Goal: Task Accomplishment & Management: Use online tool/utility

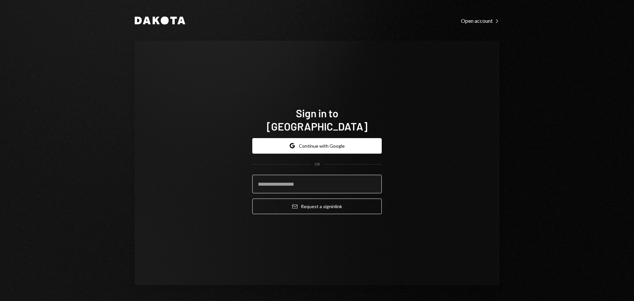
click at [284, 178] on input "email" at bounding box center [316, 184] width 129 height 18
type input "**********"
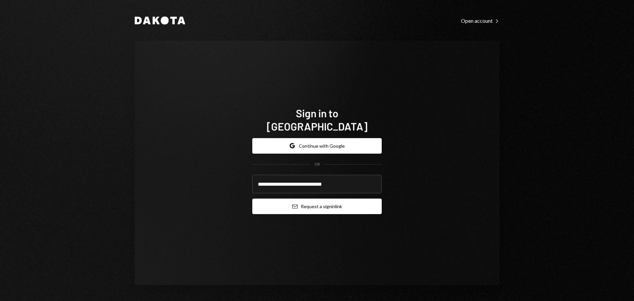
click at [286, 201] on button "Email Request a sign in link" at bounding box center [316, 206] width 129 height 16
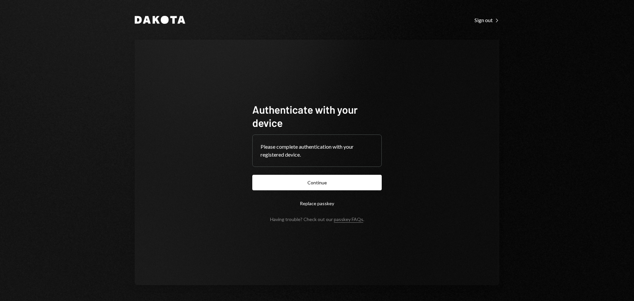
click at [285, 179] on button "Continue" at bounding box center [316, 183] width 129 height 16
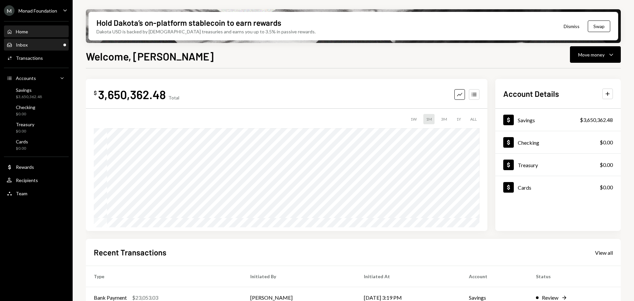
click at [53, 47] on div "Inbox Inbox" at bounding box center [36, 45] width 59 height 6
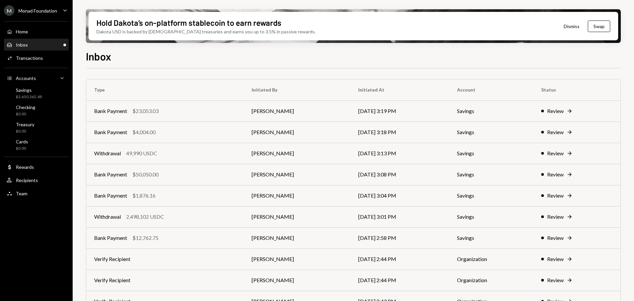
click at [49, 13] on div "Monad Foundation" at bounding box center [37, 11] width 39 height 6
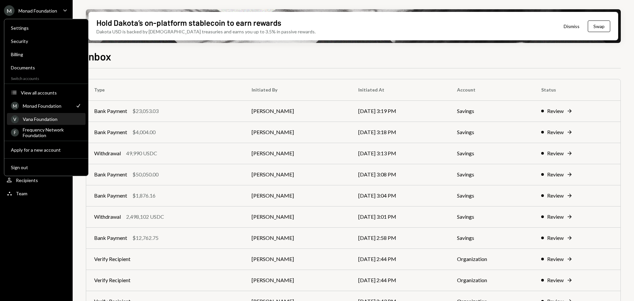
click at [41, 120] on div "Vana Foundation" at bounding box center [52, 119] width 59 height 6
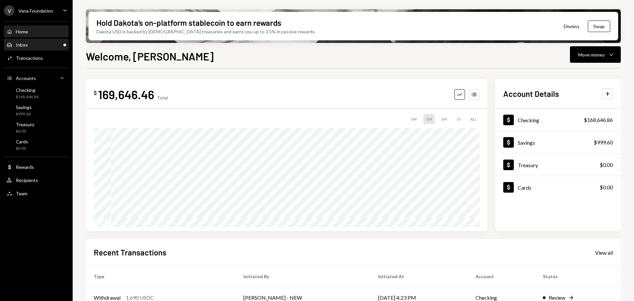
click at [34, 42] on div "Inbox Inbox" at bounding box center [36, 45] width 59 height 6
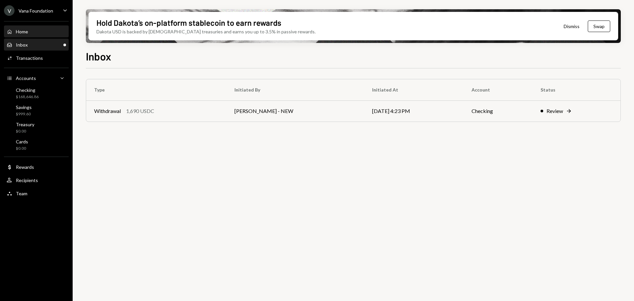
click at [35, 34] on div "Home Home" at bounding box center [36, 32] width 59 height 6
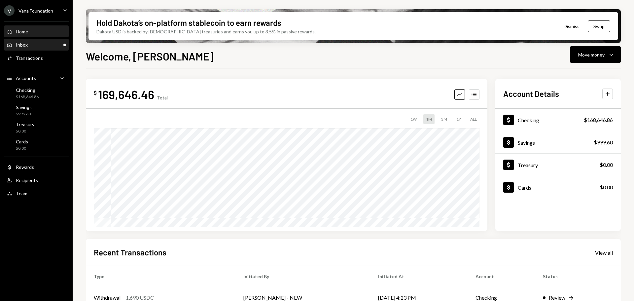
click at [37, 45] on div "Inbox Inbox" at bounding box center [36, 45] width 59 height 6
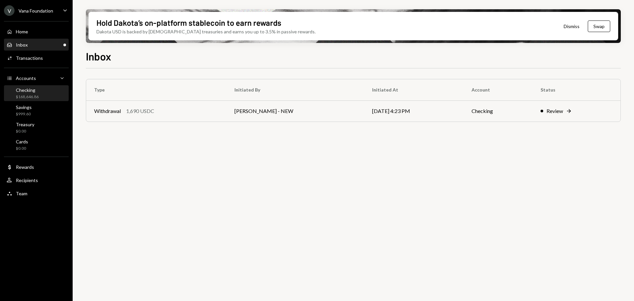
click at [32, 94] on div "$168,646.86" at bounding box center [27, 97] width 23 height 6
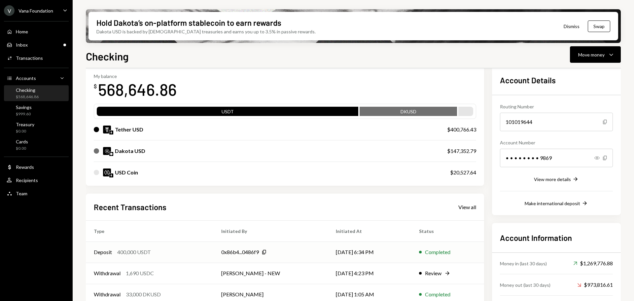
scroll to position [66, 0]
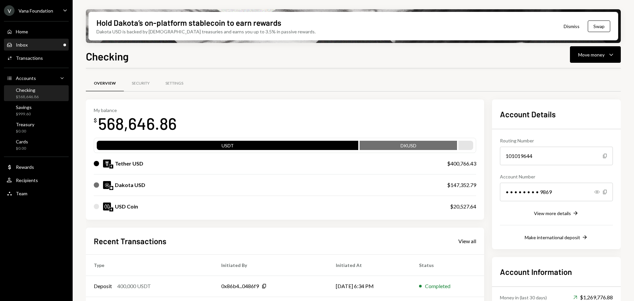
scroll to position [66, 0]
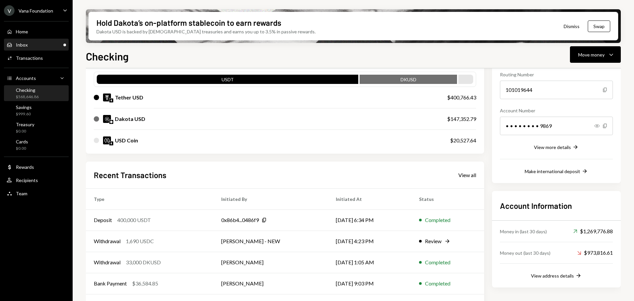
click at [31, 44] on div "Inbox Inbox" at bounding box center [36, 45] width 59 height 6
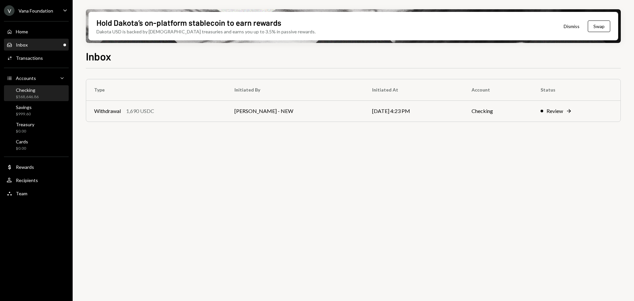
click at [35, 90] on div "Checking" at bounding box center [27, 90] width 23 height 6
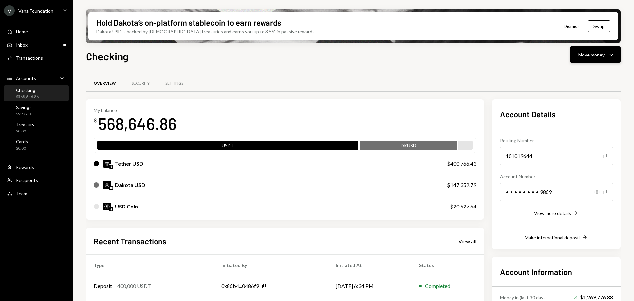
click at [593, 53] on div "Move money" at bounding box center [591, 54] width 26 height 7
click at [602, 56] on div "Move money" at bounding box center [591, 54] width 26 height 7
click at [598, 55] on div "Move money" at bounding box center [591, 54] width 26 height 7
click at [580, 72] on div "Send" at bounding box center [590, 74] width 48 height 7
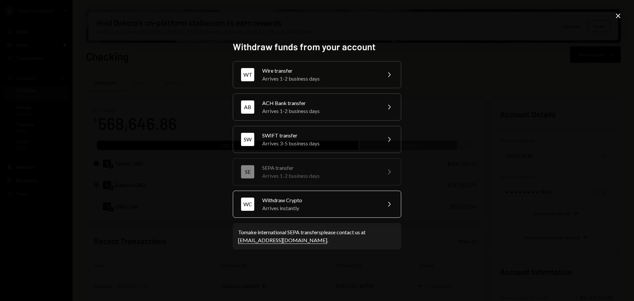
click at [318, 204] on div "Arrives instantly" at bounding box center [319, 208] width 115 height 8
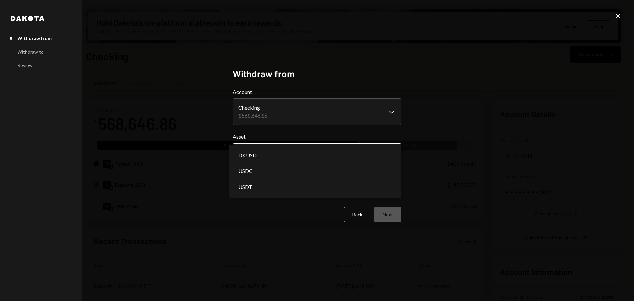
click at [295, 158] on body "V Vana Foundation Caret Down Home Home Inbox Inbox Activities Transactions Acco…" at bounding box center [317, 150] width 634 height 301
select select "****"
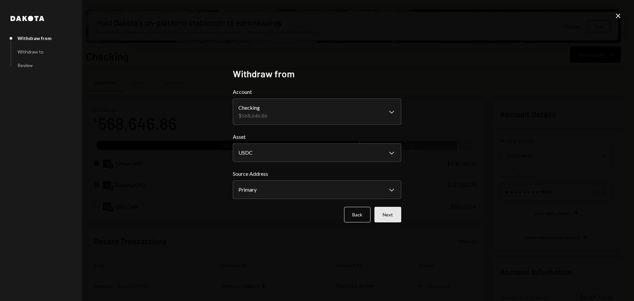
click at [386, 214] on button "Next" at bounding box center [387, 215] width 27 height 16
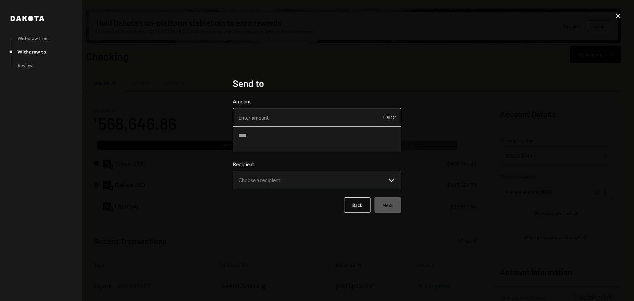
click at [311, 120] on input "Amount" at bounding box center [317, 117] width 168 height 18
type input "397823.99"
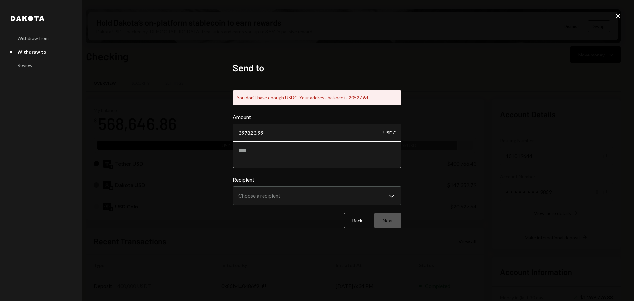
click at [307, 146] on textarea at bounding box center [317, 154] width 168 height 26
click at [618, 14] on icon "Close" at bounding box center [618, 16] width 8 height 8
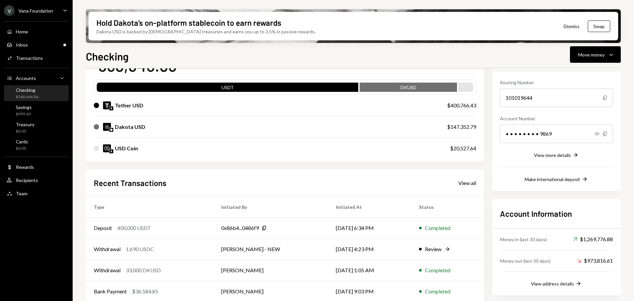
scroll to position [66, 0]
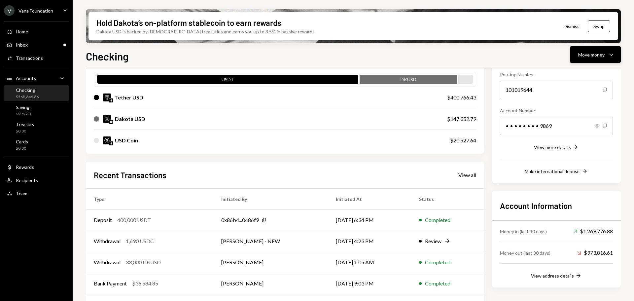
click at [586, 57] on div "Move money" at bounding box center [591, 54] width 26 height 7
click at [583, 123] on div "Swap stablecoins" at bounding box center [590, 124] width 48 height 7
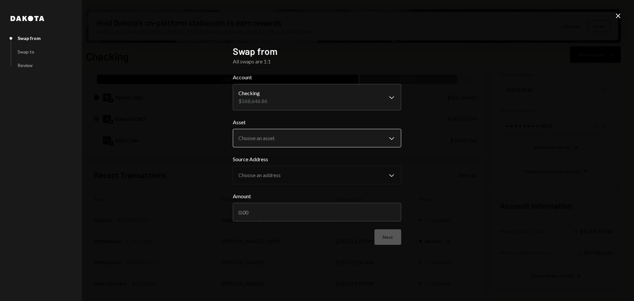
click at [279, 134] on body "V Vana Foundation Caret Down Home Home Inbox Inbox Activities Transactions Acco…" at bounding box center [317, 150] width 634 height 301
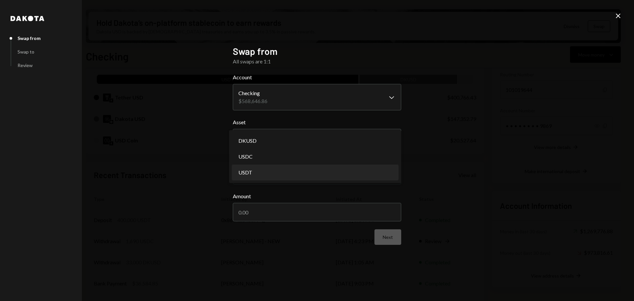
select select "****"
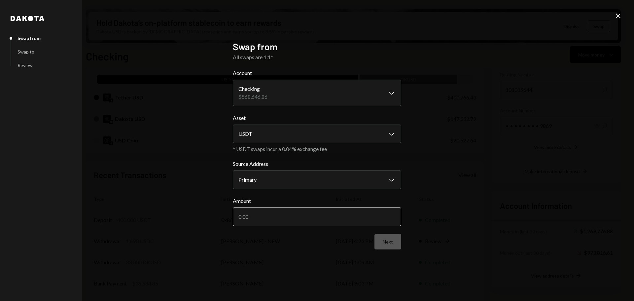
click at [295, 220] on input "Amount" at bounding box center [317, 216] width 168 height 18
type input "400000"
click at [387, 245] on button "Next" at bounding box center [387, 242] width 27 height 16
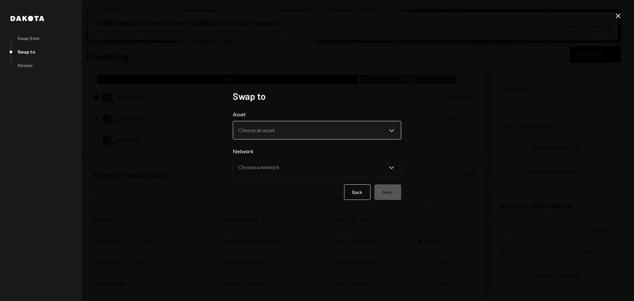
click at [311, 130] on body "V Vana Foundation Caret Down Home Home Inbox Inbox Activities Transactions Acco…" at bounding box center [317, 150] width 634 height 301
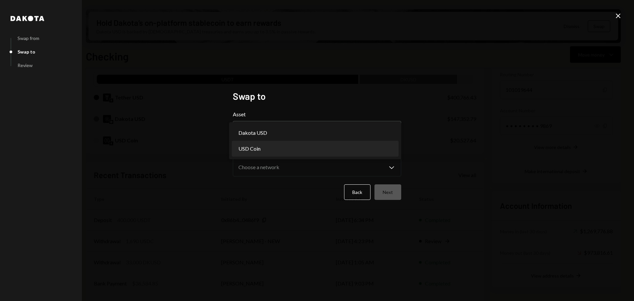
select select "****"
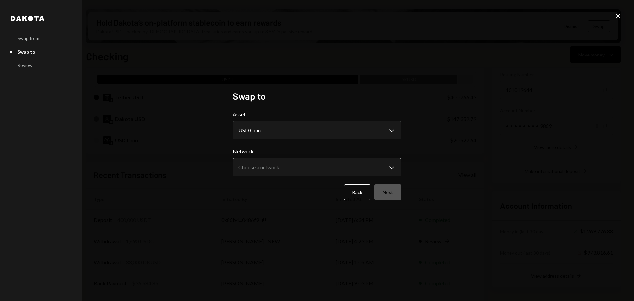
click at [346, 173] on body "V Vana Foundation Caret Down Home Home Inbox Inbox Activities Transactions Acco…" at bounding box center [317, 150] width 634 height 301
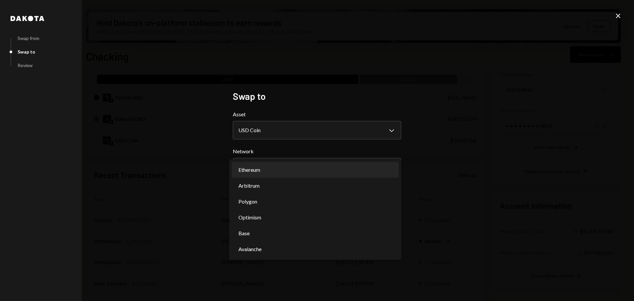
select select "**********"
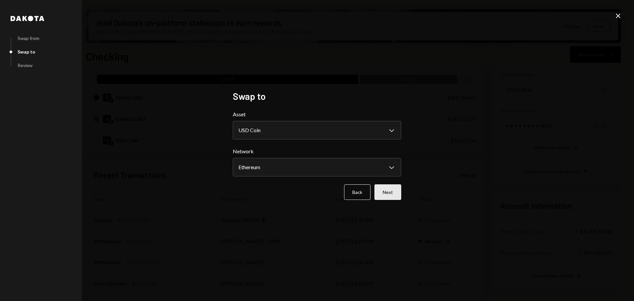
click at [382, 190] on button "Next" at bounding box center [387, 192] width 27 height 16
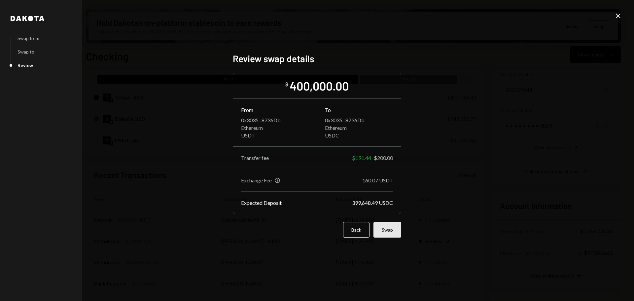
click at [390, 228] on button "Swap" at bounding box center [387, 230] width 28 height 16
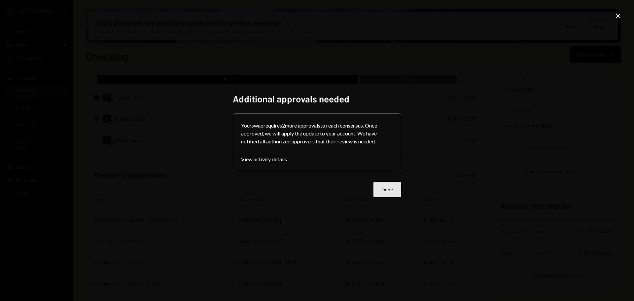
click at [394, 193] on button "Done" at bounding box center [387, 189] width 28 height 16
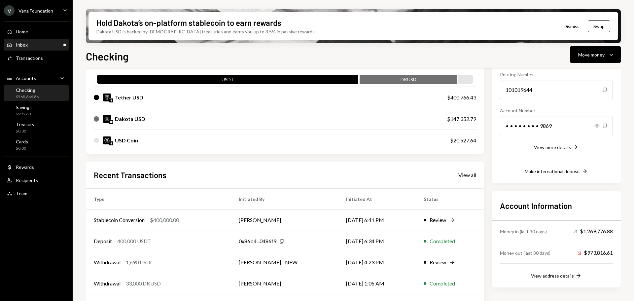
click at [42, 41] on div "Inbox Inbox" at bounding box center [36, 44] width 59 height 11
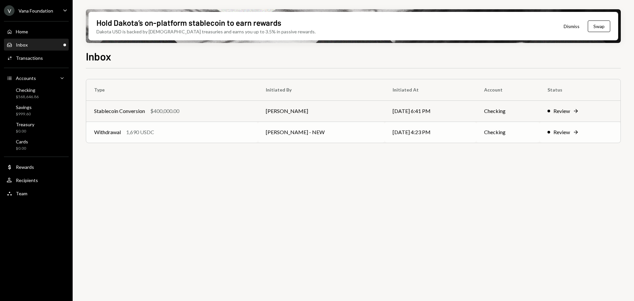
click at [181, 135] on div "Withdrawal 1,690 USDC" at bounding box center [172, 132] width 156 height 8
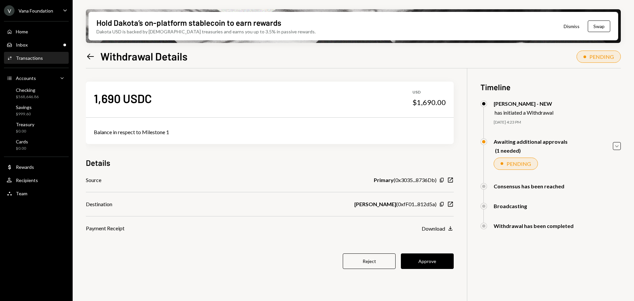
click at [56, 11] on div "V Vana Foundation Caret Down" at bounding box center [36, 10] width 73 height 11
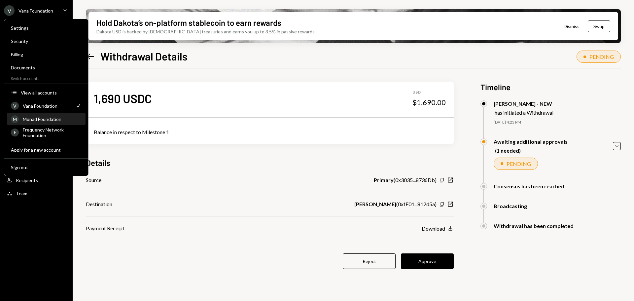
click at [53, 120] on div "Monad Foundation" at bounding box center [52, 119] width 59 height 6
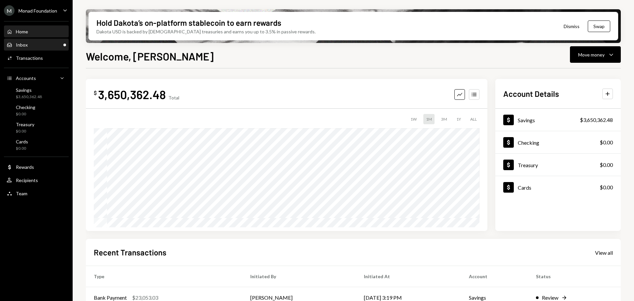
click at [28, 47] on div "Inbox Inbox" at bounding box center [36, 45] width 59 height 6
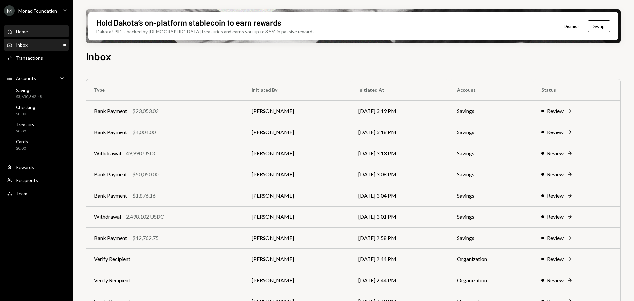
click at [39, 26] on link "Home Home" at bounding box center [36, 31] width 65 height 12
drag, startPoint x: 178, startPoint y: 211, endPoint x: 275, endPoint y: 212, distance: 96.7
click at [178, 211] on td "Withdrawal 2,498,102 USDC" at bounding box center [164, 216] width 157 height 21
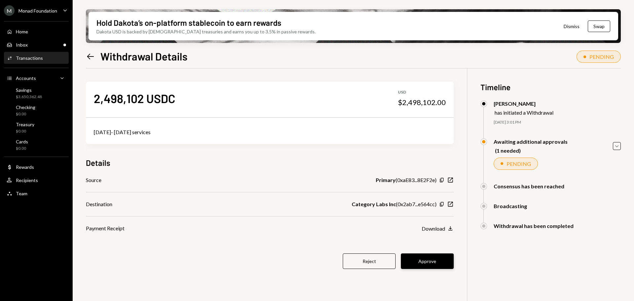
click at [433, 256] on button "Approve" at bounding box center [427, 261] width 53 height 16
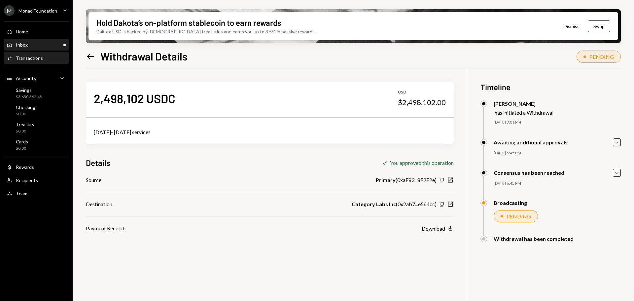
click at [33, 49] on div "Inbox Inbox" at bounding box center [36, 44] width 59 height 11
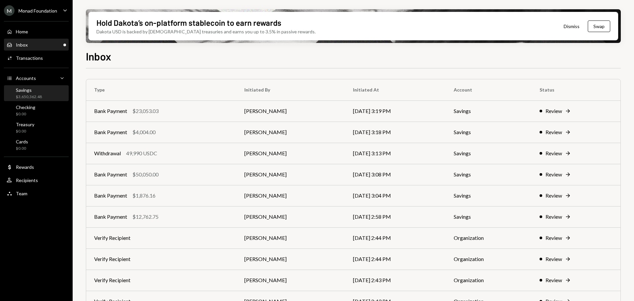
drag, startPoint x: 38, startPoint y: 94, endPoint x: 47, endPoint y: 98, distance: 10.2
click at [38, 94] on div "$3,650,362.48" at bounding box center [29, 97] width 26 height 6
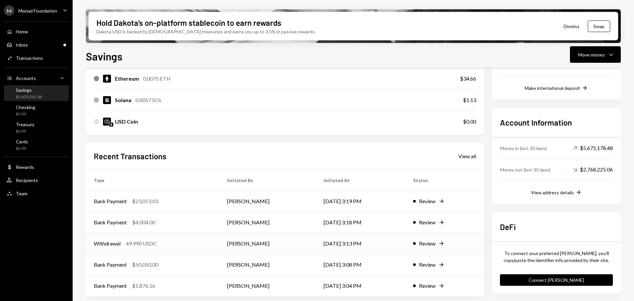
scroll to position [150, 0]
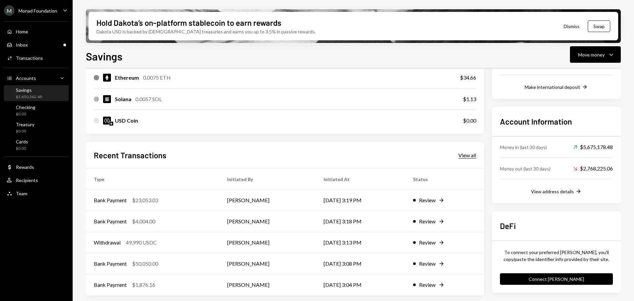
click at [465, 157] on div "View all" at bounding box center [467, 155] width 18 height 7
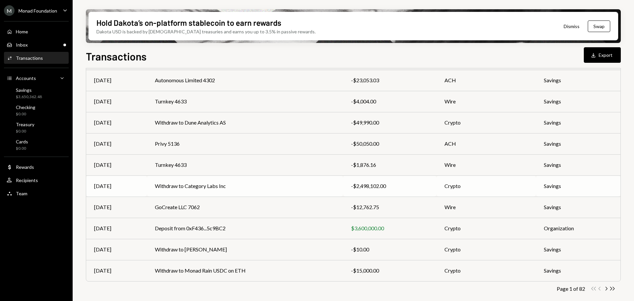
scroll to position [75, 0]
click at [237, 184] on td "Withdraw to Category Labs Inc" at bounding box center [245, 185] width 196 height 21
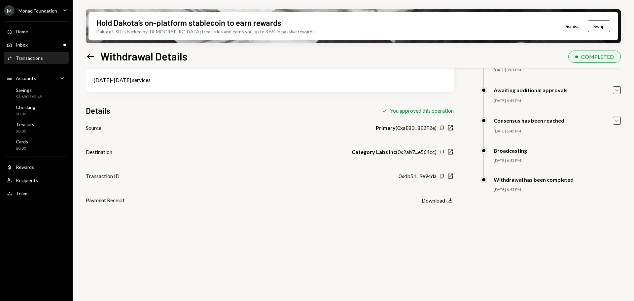
scroll to position [53, 0]
click at [450, 176] on icon "New Window" at bounding box center [450, 175] width 7 height 7
click at [34, 44] on div "Inbox Inbox" at bounding box center [36, 45] width 59 height 6
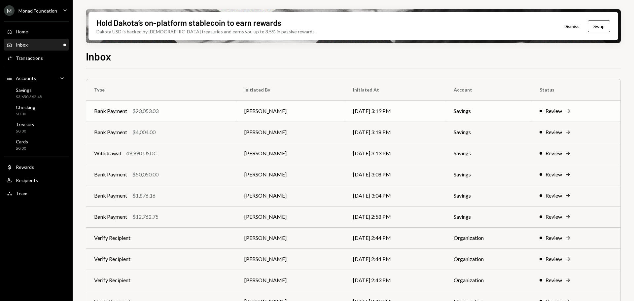
click at [202, 106] on td "Bank Payment $23,053.03" at bounding box center [161, 110] width 150 height 21
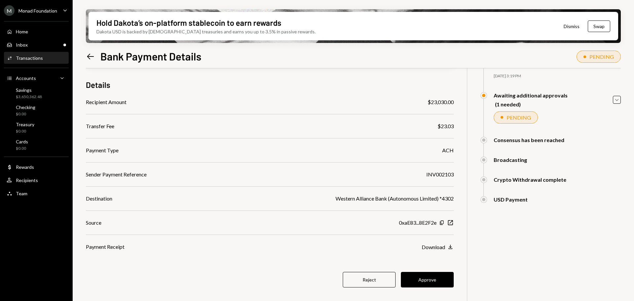
scroll to position [53, 0]
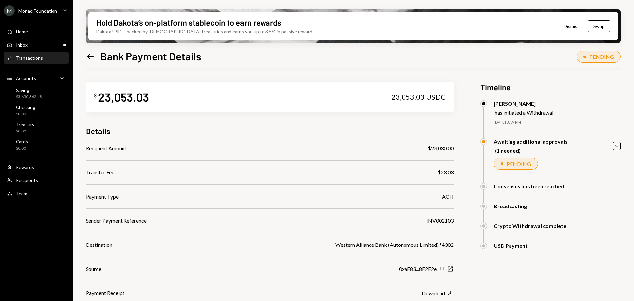
scroll to position [53, 0]
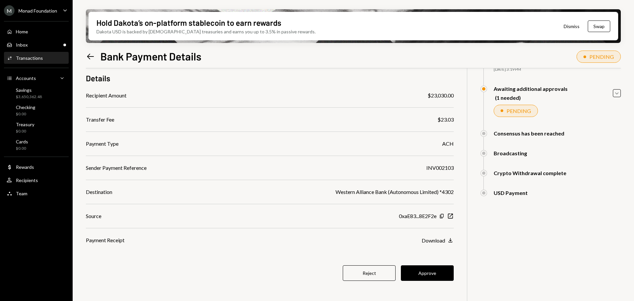
click at [441, 271] on button "Approve" at bounding box center [427, 273] width 53 height 16
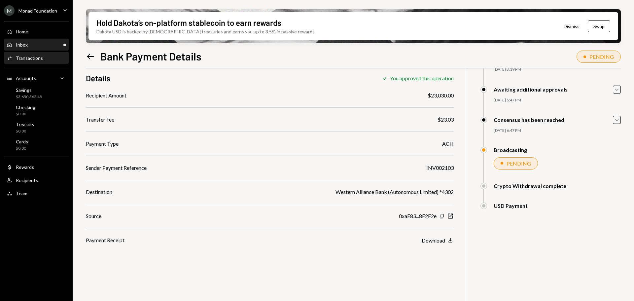
click at [24, 47] on div "Inbox" at bounding box center [22, 45] width 12 height 6
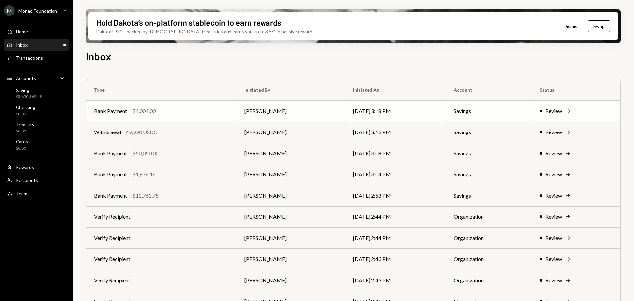
click at [177, 114] on div "Bank Payment $4,004.00" at bounding box center [161, 111] width 134 height 8
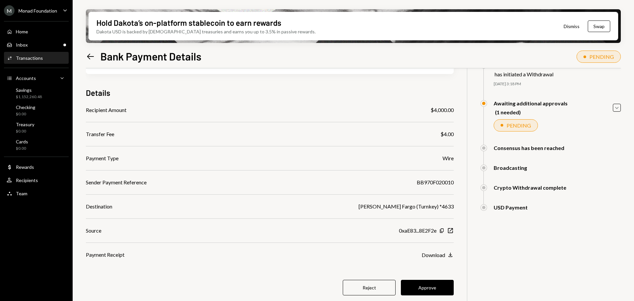
scroll to position [53, 0]
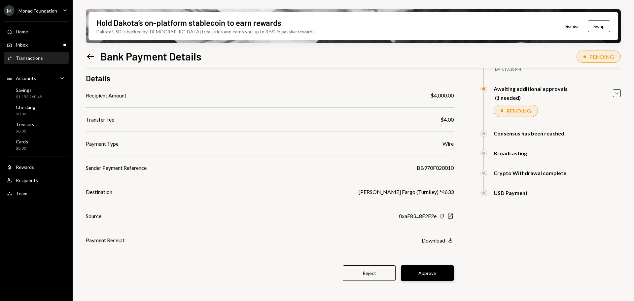
click at [417, 270] on button "Approve" at bounding box center [427, 273] width 53 height 16
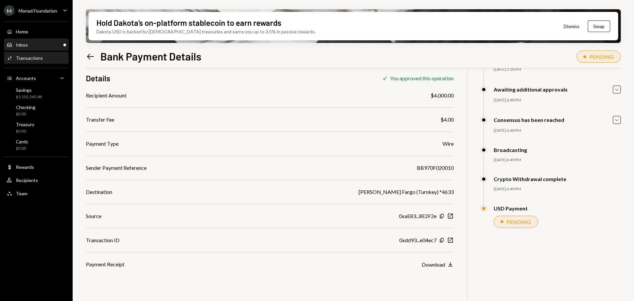
click at [33, 49] on div "Inbox Inbox" at bounding box center [36, 44] width 59 height 11
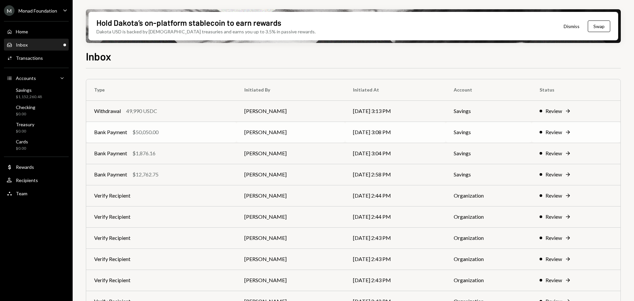
click at [182, 133] on div "Bank Payment $50,050.00" at bounding box center [161, 132] width 134 height 8
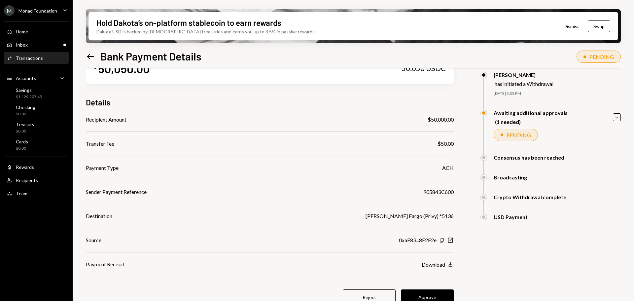
scroll to position [53, 0]
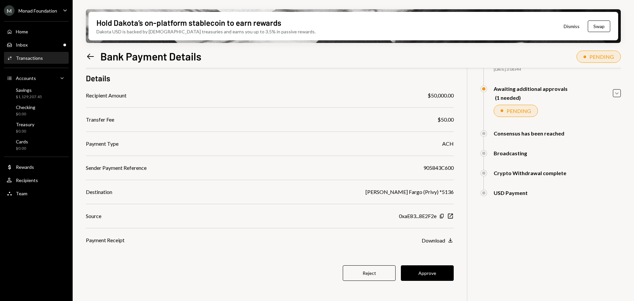
click at [423, 269] on button "Approve" at bounding box center [427, 273] width 53 height 16
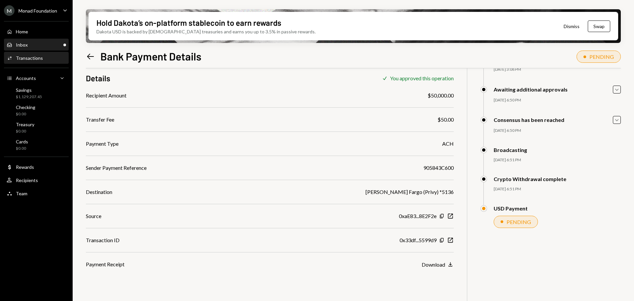
click at [26, 40] on div "Inbox Inbox" at bounding box center [36, 44] width 59 height 11
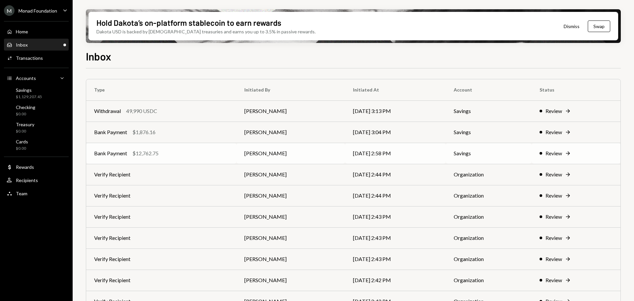
click at [180, 157] on td "Bank Payment $12,762.75" at bounding box center [161, 153] width 150 height 21
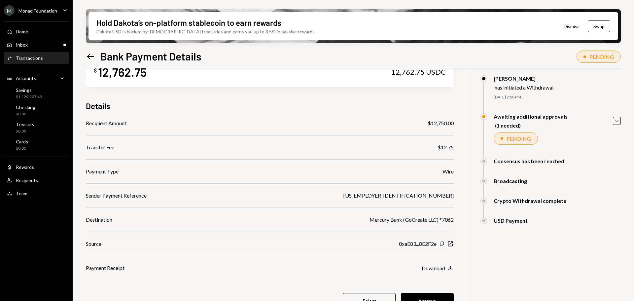
scroll to position [53, 0]
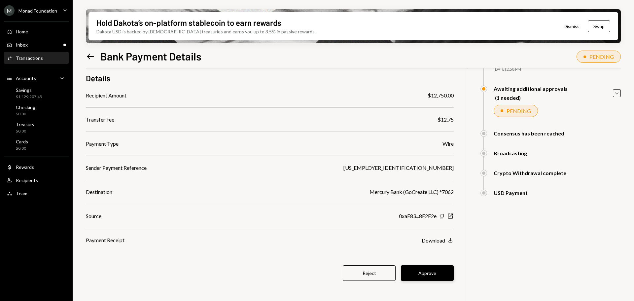
click at [431, 274] on button "Approve" at bounding box center [427, 273] width 53 height 16
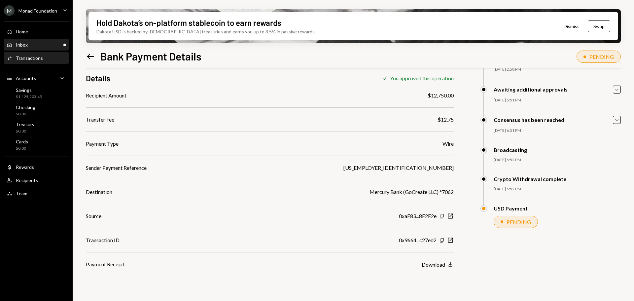
click at [27, 43] on div "Inbox" at bounding box center [22, 45] width 12 height 6
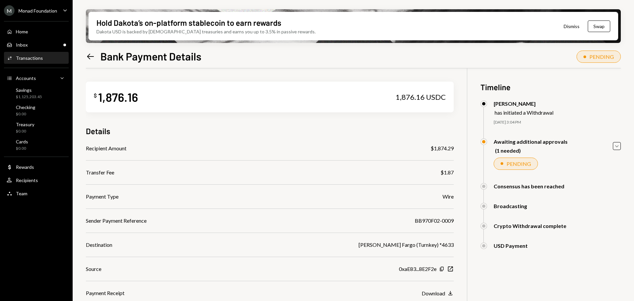
scroll to position [33, 0]
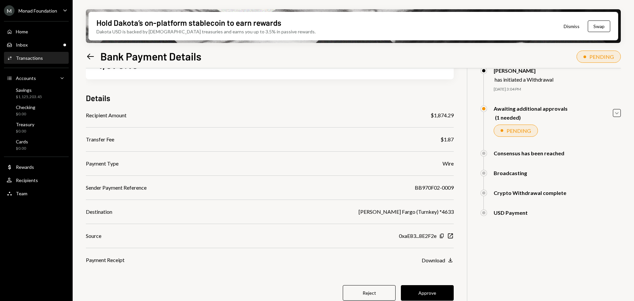
drag, startPoint x: 430, startPoint y: 290, endPoint x: 423, endPoint y: 277, distance: 14.9
click at [430, 290] on button "Approve" at bounding box center [427, 293] width 53 height 16
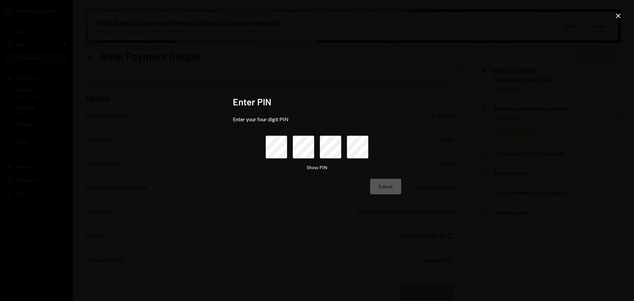
drag, startPoint x: 379, startPoint y: 189, endPoint x: 377, endPoint y: 184, distance: 5.3
click at [379, 189] on div "Submit" at bounding box center [317, 187] width 168 height 16
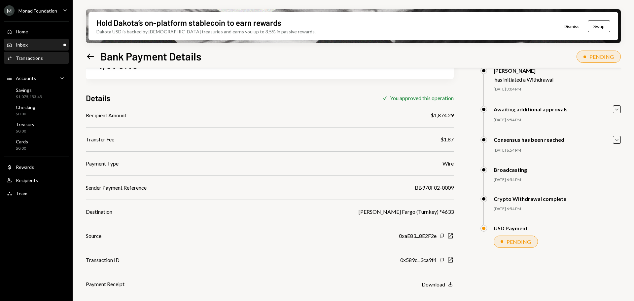
click at [24, 42] on div "Inbox" at bounding box center [22, 45] width 12 height 6
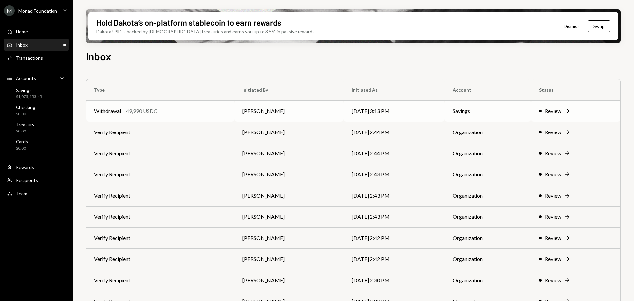
click at [166, 113] on div "Withdrawal 49,990 USDC" at bounding box center [160, 111] width 132 height 8
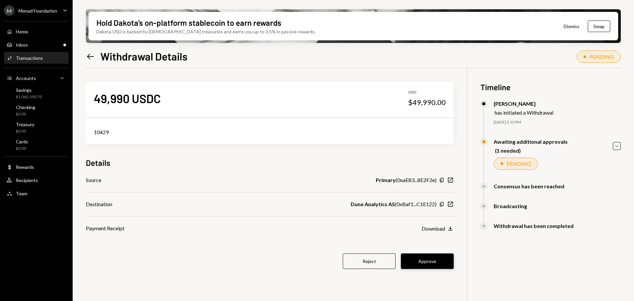
click at [438, 263] on button "Approve" at bounding box center [427, 261] width 53 height 16
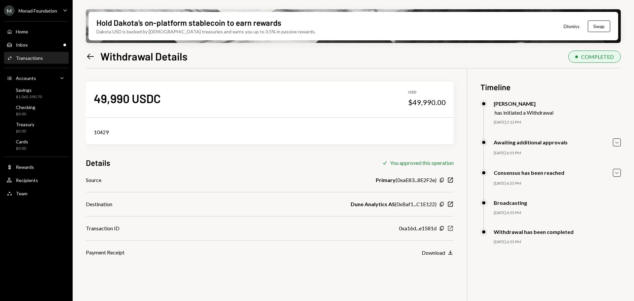
click at [450, 227] on icon "New Window" at bounding box center [450, 228] width 7 height 7
click at [22, 39] on link "Inbox Inbox" at bounding box center [36, 45] width 65 height 12
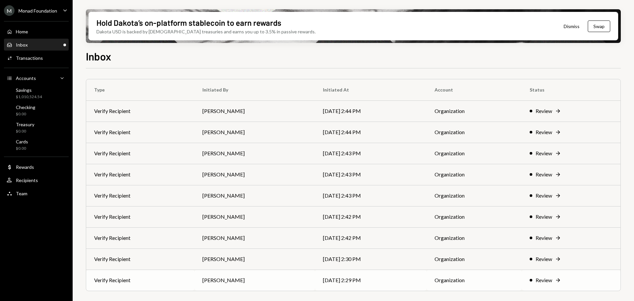
click at [155, 272] on td "Verify Recipient" at bounding box center [140, 279] width 108 height 21
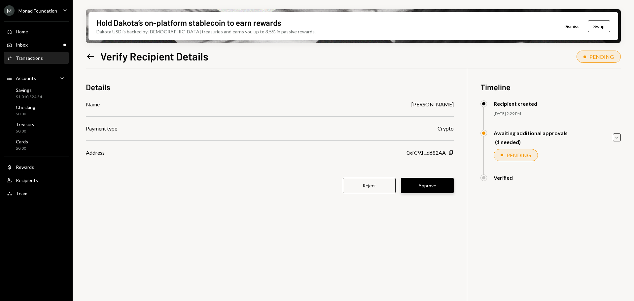
click at [434, 185] on button "Approve" at bounding box center [427, 186] width 53 height 16
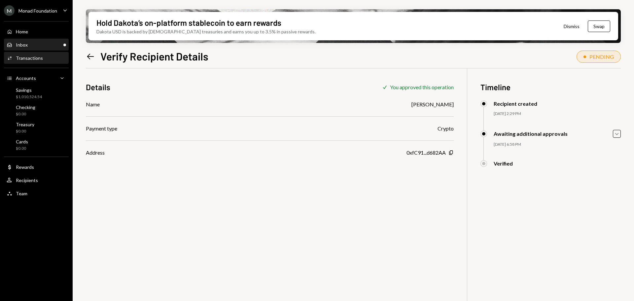
click at [44, 46] on div "Inbox Inbox" at bounding box center [36, 45] width 59 height 6
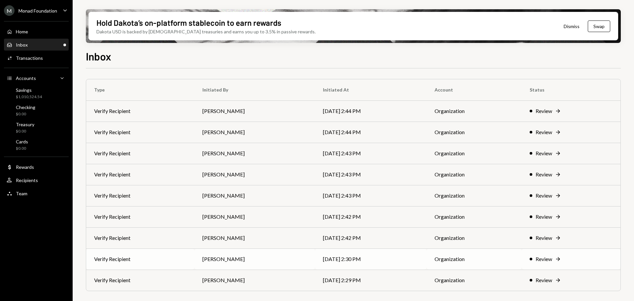
click at [172, 258] on td "Verify Recipient" at bounding box center [140, 258] width 108 height 21
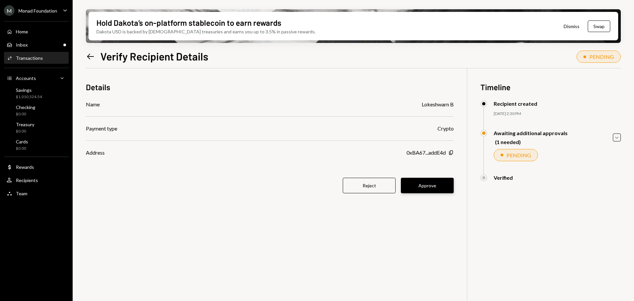
click at [421, 187] on button "Approve" at bounding box center [427, 186] width 53 height 16
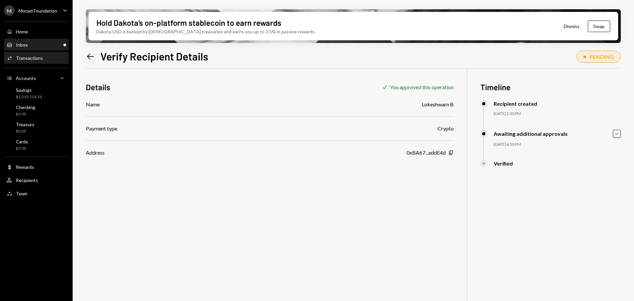
click at [42, 39] on div "Inbox Inbox" at bounding box center [36, 44] width 59 height 11
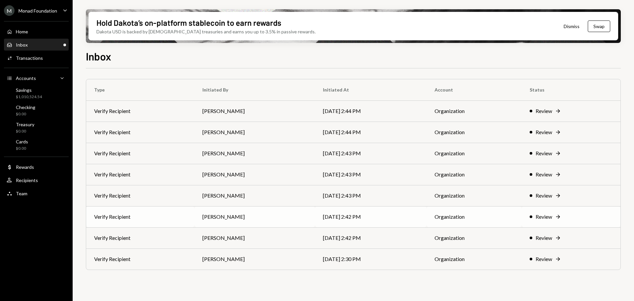
click at [175, 212] on td "Verify Recipient" at bounding box center [140, 216] width 108 height 21
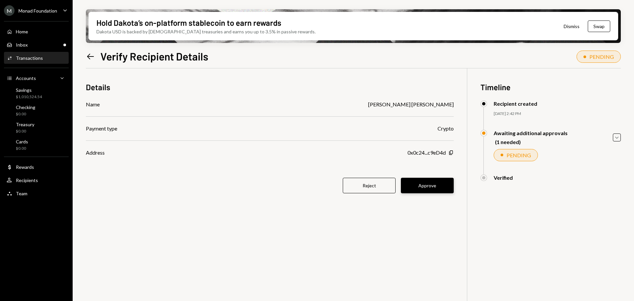
click at [441, 186] on button "Approve" at bounding box center [427, 186] width 53 height 16
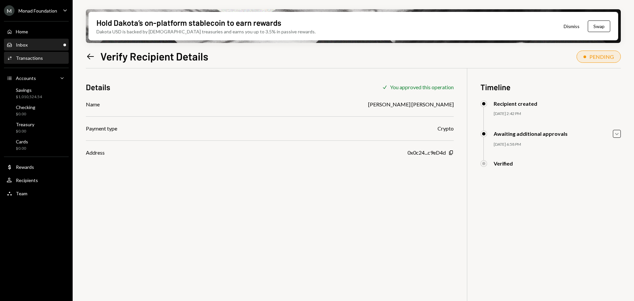
click at [39, 43] on div "Inbox Inbox" at bounding box center [36, 45] width 59 height 6
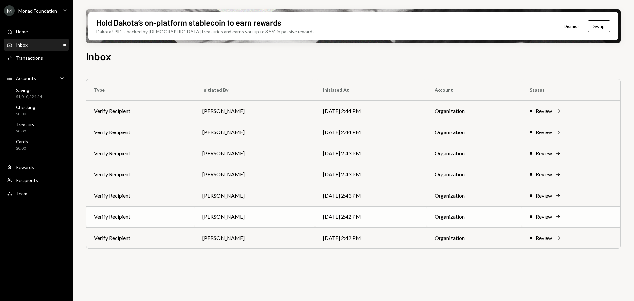
click at [161, 215] on td "Verify Recipient" at bounding box center [140, 216] width 108 height 21
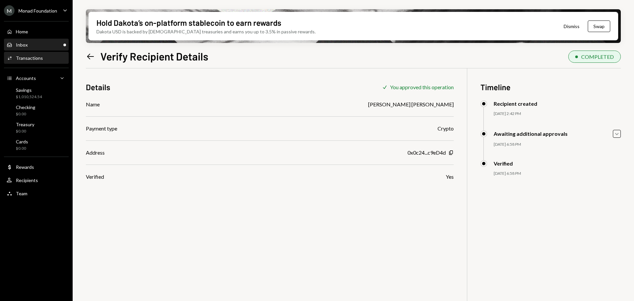
click at [17, 43] on div "Inbox" at bounding box center [22, 45] width 12 height 6
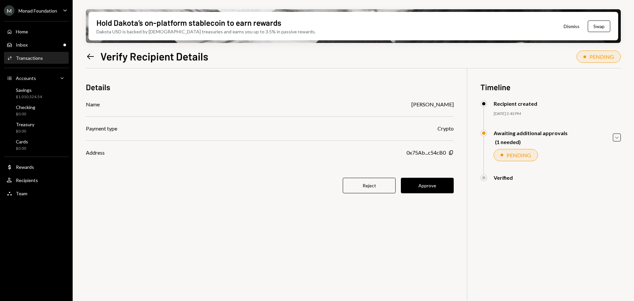
click at [430, 179] on button "Approve" at bounding box center [427, 186] width 53 height 16
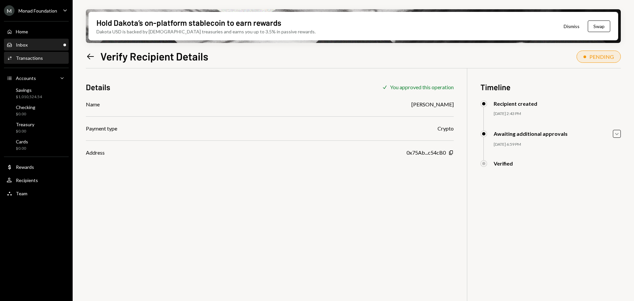
click at [27, 45] on div "Inbox" at bounding box center [22, 45] width 12 height 6
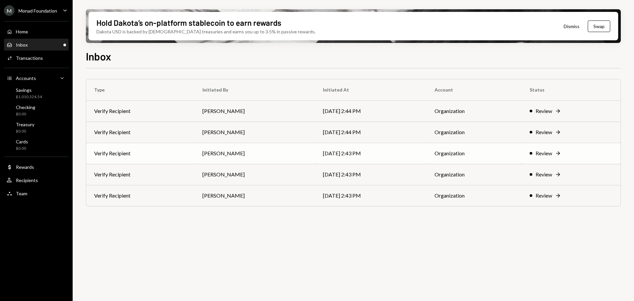
click at [169, 154] on td "Verify Recipient" at bounding box center [140, 153] width 108 height 21
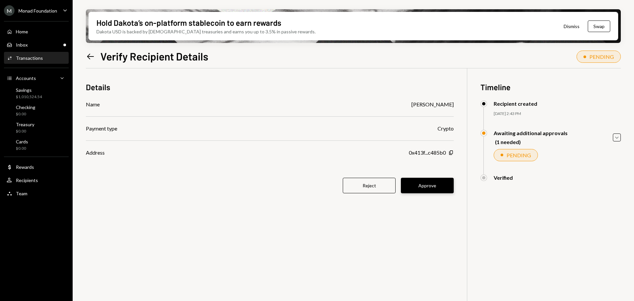
click at [431, 181] on button "Approve" at bounding box center [427, 186] width 53 height 16
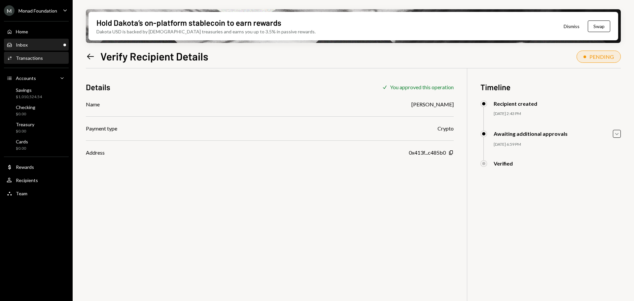
click at [37, 44] on div "Inbox Inbox" at bounding box center [36, 45] width 59 height 6
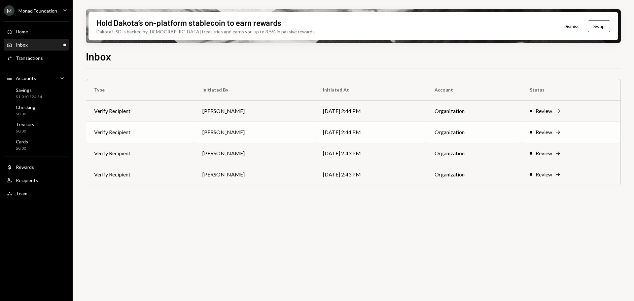
click at [251, 137] on td "[PERSON_NAME]" at bounding box center [254, 131] width 120 height 21
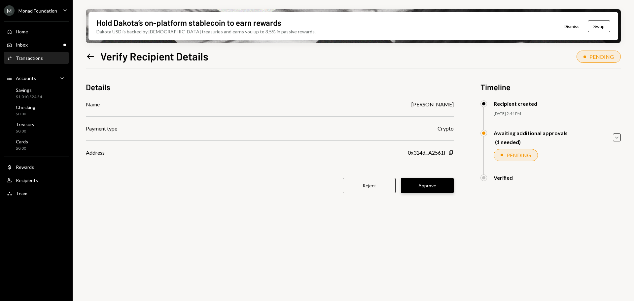
click at [424, 184] on button "Approve" at bounding box center [427, 186] width 53 height 16
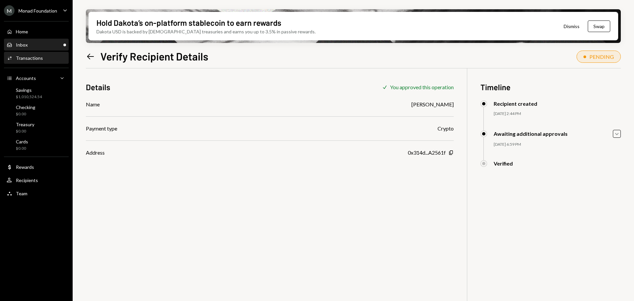
click at [49, 43] on div "Inbox Inbox" at bounding box center [36, 45] width 59 height 6
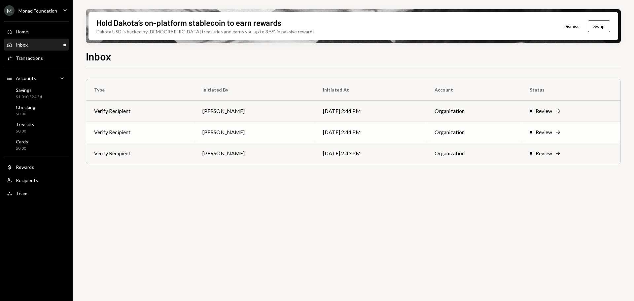
click at [246, 131] on td "[PERSON_NAME]" at bounding box center [254, 131] width 120 height 21
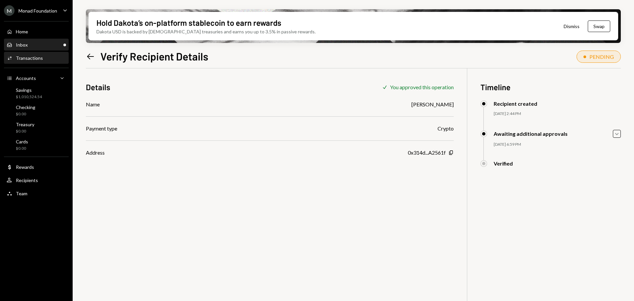
click at [37, 47] on div "Inbox Inbox" at bounding box center [36, 45] width 59 height 6
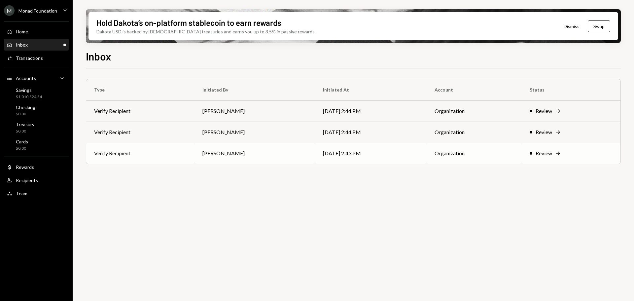
click at [182, 156] on td "Verify Recipient" at bounding box center [140, 153] width 108 height 21
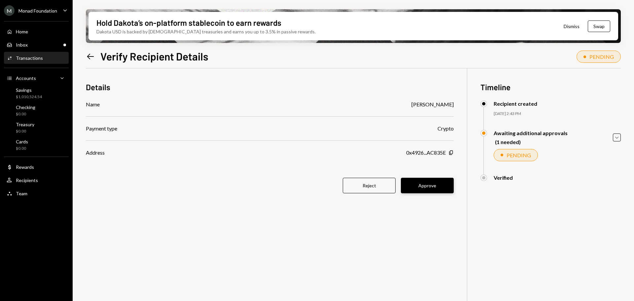
click at [422, 186] on button "Approve" at bounding box center [427, 186] width 53 height 16
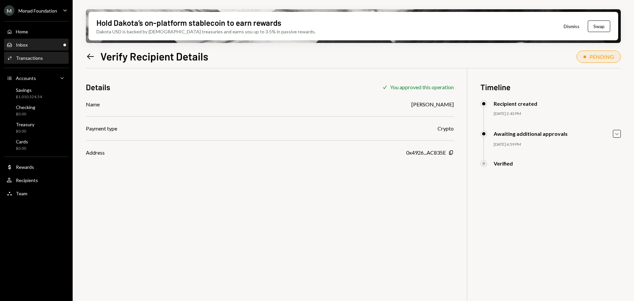
click at [39, 46] on div "Inbox Inbox" at bounding box center [36, 45] width 59 height 6
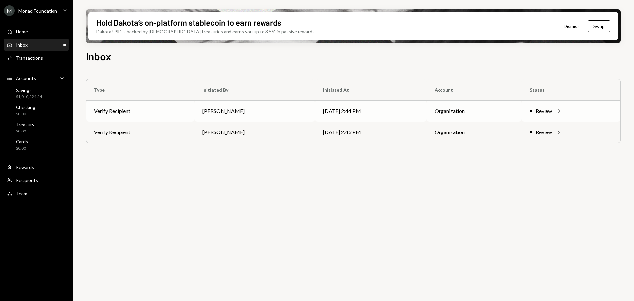
click at [269, 114] on td "[PERSON_NAME]" at bounding box center [254, 110] width 120 height 21
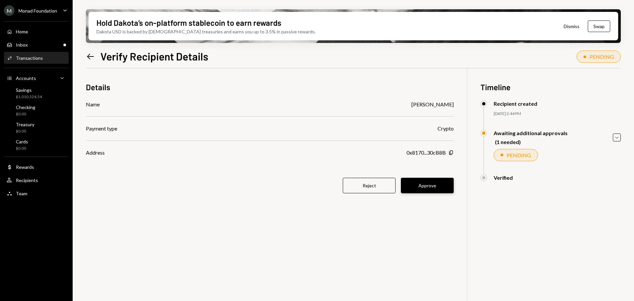
click at [439, 184] on button "Approve" at bounding box center [427, 186] width 53 height 16
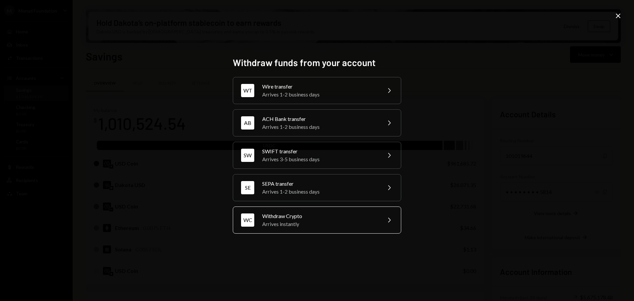
click at [305, 226] on div "Arrives instantly" at bounding box center [319, 224] width 115 height 8
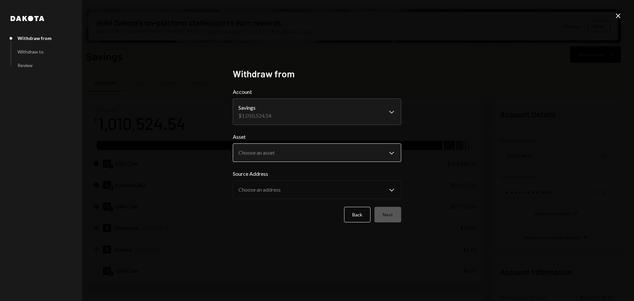
click at [289, 156] on body "M Monad Foundation Caret Down Home Home Inbox Inbox Activities Transactions Acc…" at bounding box center [317, 150] width 634 height 301
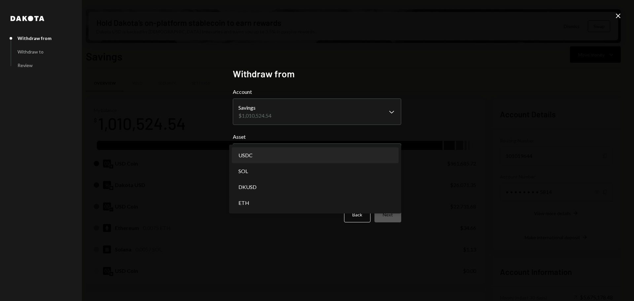
select select "****"
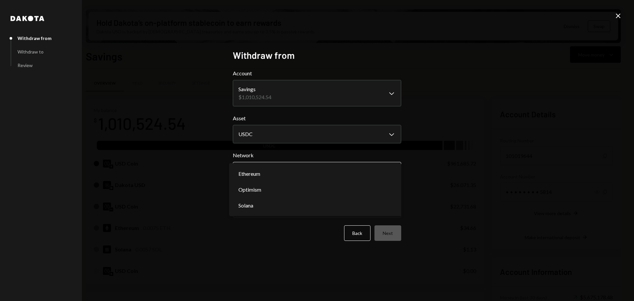
click at [301, 175] on body "M Monad Foundation Caret Down Home Home Inbox Inbox Activities Transactions Acc…" at bounding box center [317, 150] width 634 height 301
select select "**********"
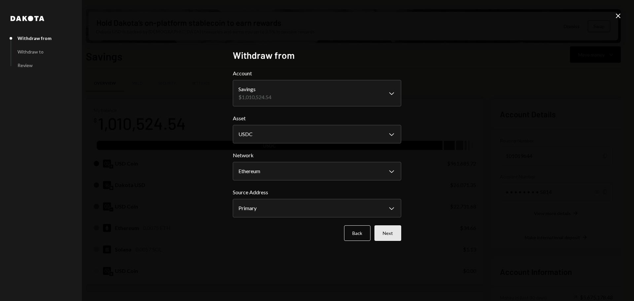
click at [396, 234] on button "Next" at bounding box center [387, 233] width 27 height 16
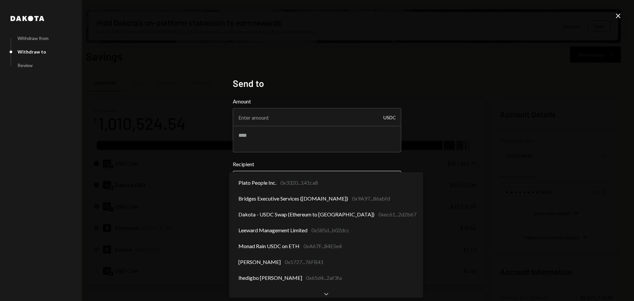
click at [363, 176] on body "M Monad Foundation Caret Down Home Home Inbox Inbox Activities Transactions Acc…" at bounding box center [317, 150] width 634 height 301
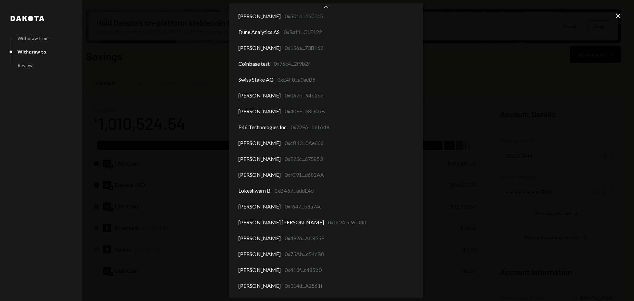
scroll to position [2839, 0]
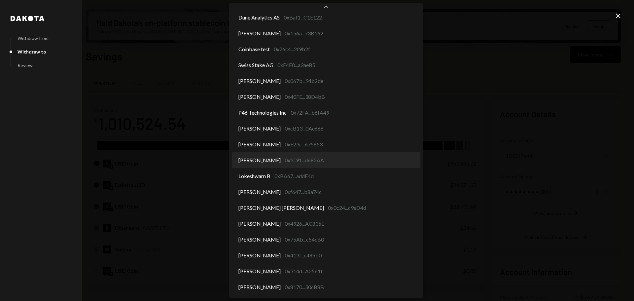
select select "**********"
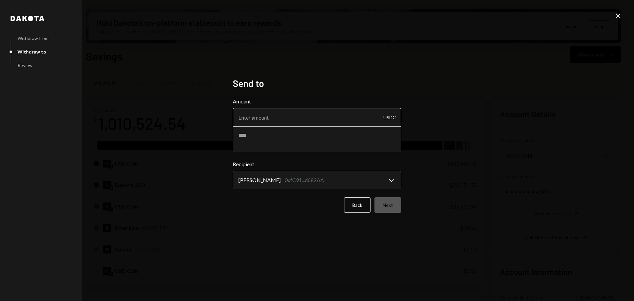
click at [323, 122] on input "Amount" at bounding box center [317, 117] width 168 height 18
type input "10"
click at [252, 136] on textarea "**********" at bounding box center [317, 139] width 168 height 26
type textarea "**********"
drag, startPoint x: 394, startPoint y: 204, endPoint x: 407, endPoint y: 194, distance: 16.3
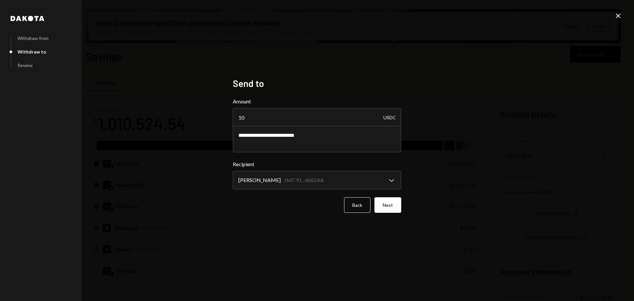
click at [393, 204] on button "Next" at bounding box center [387, 205] width 27 height 16
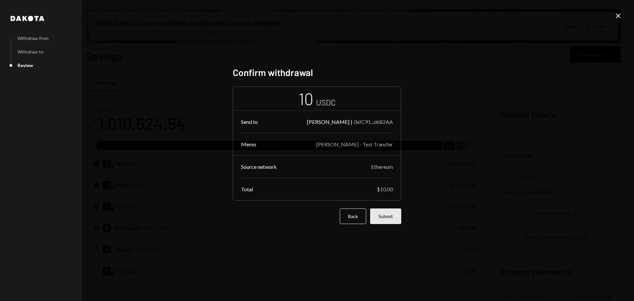
click at [383, 218] on button "Submit" at bounding box center [385, 216] width 31 height 16
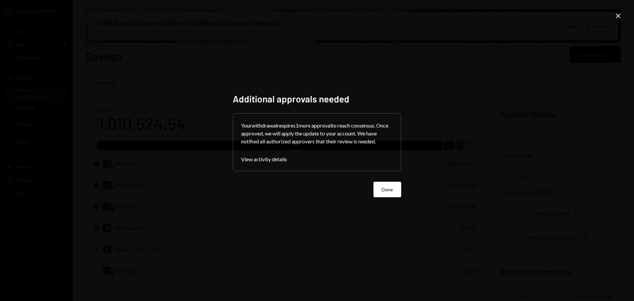
click at [393, 193] on button "Done" at bounding box center [387, 189] width 28 height 16
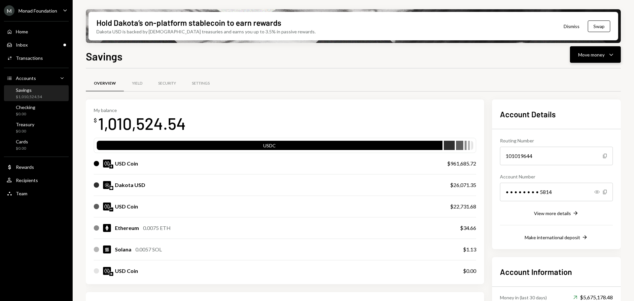
click at [605, 52] on div "Move money Caret Down" at bounding box center [595, 54] width 34 height 8
click at [592, 69] on div "Withdraw Send" at bounding box center [585, 74] width 66 height 15
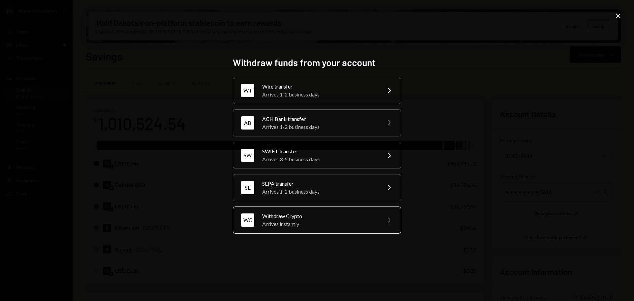
click at [303, 227] on div "Arrives instantly" at bounding box center [319, 224] width 115 height 8
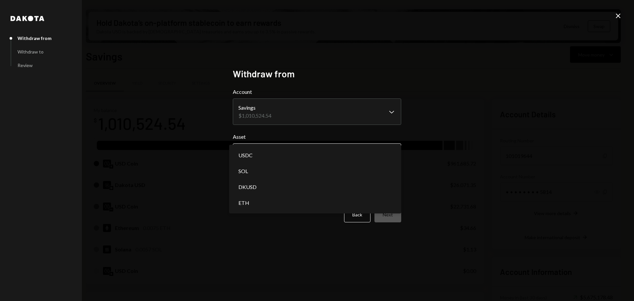
click at [299, 156] on body "M Monad Foundation Caret Down Home Home Inbox Inbox Activities Transactions Acc…" at bounding box center [317, 150] width 634 height 301
select select "****"
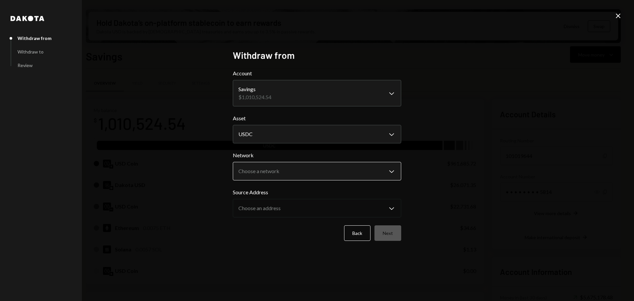
click at [320, 172] on body "M Monad Foundation Caret Down Home Home Inbox Inbox Activities Transactions Acc…" at bounding box center [317, 150] width 634 height 301
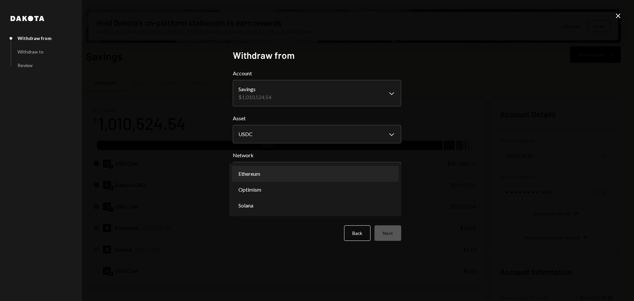
select select "**********"
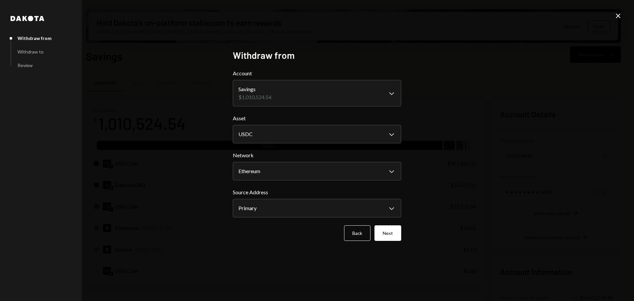
click at [391, 228] on button "Next" at bounding box center [387, 233] width 27 height 16
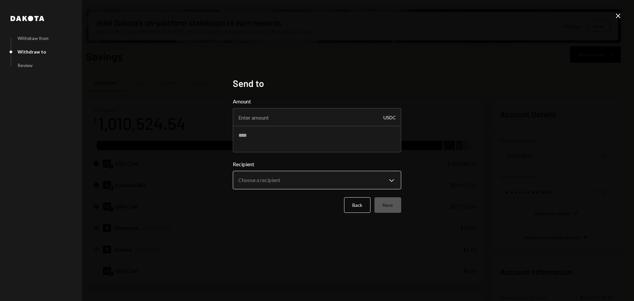
click at [299, 186] on body "M Monad Foundation Caret Down Home Home Inbox Inbox Activities Transactions Acc…" at bounding box center [317, 150] width 634 height 301
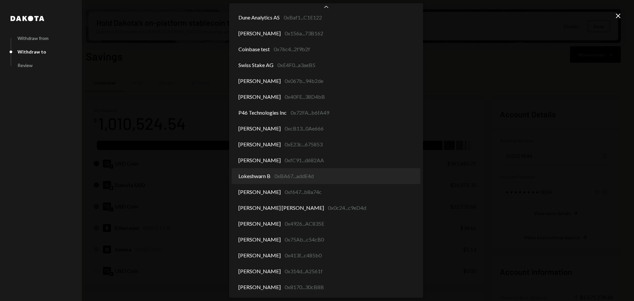
select select "**********"
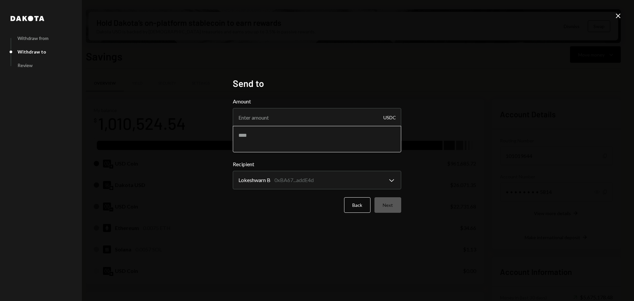
click at [256, 133] on textarea at bounding box center [317, 139] width 168 height 26
type textarea "**********"
click at [261, 120] on input "Amount" at bounding box center [317, 117] width 168 height 18
type input "10"
drag, startPoint x: 383, startPoint y: 200, endPoint x: 388, endPoint y: 200, distance: 4.6
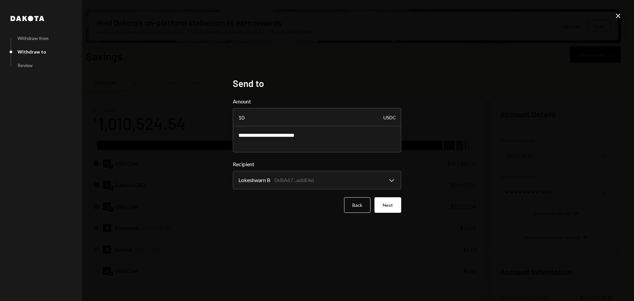
click at [386, 203] on button "Next" at bounding box center [387, 205] width 27 height 16
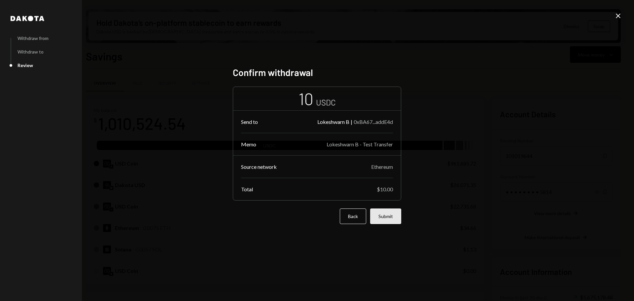
click at [394, 213] on button "Submit" at bounding box center [385, 216] width 31 height 16
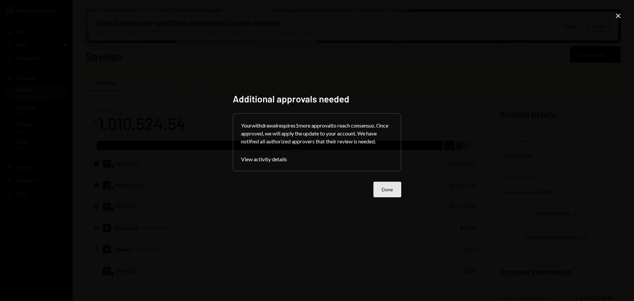
click at [392, 182] on button "Done" at bounding box center [387, 189] width 28 height 16
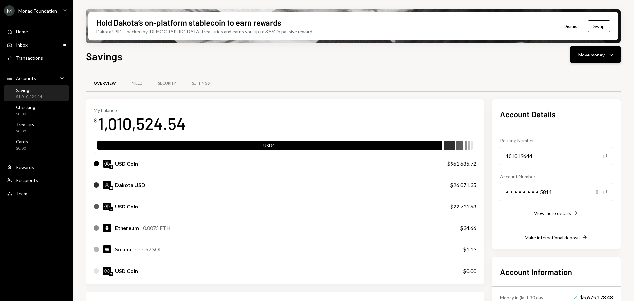
click at [606, 61] on button "Move money Caret Down" at bounding box center [595, 54] width 51 height 16
click at [583, 71] on div "Withdraw Send" at bounding box center [585, 74] width 66 height 15
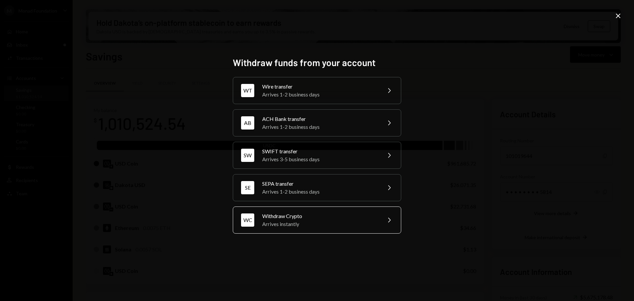
click at [295, 222] on div "Arrives instantly" at bounding box center [319, 224] width 115 height 8
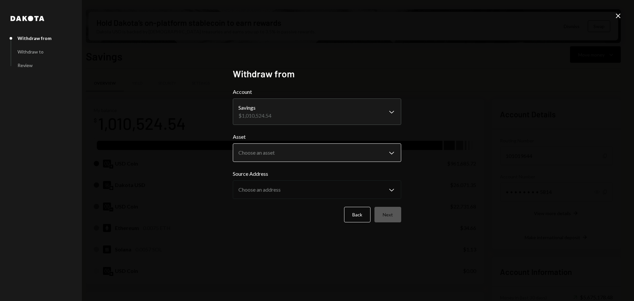
click at [301, 160] on body "M Monad Foundation Caret Down Home Home Inbox Inbox Activities Transactions Acc…" at bounding box center [317, 150] width 634 height 301
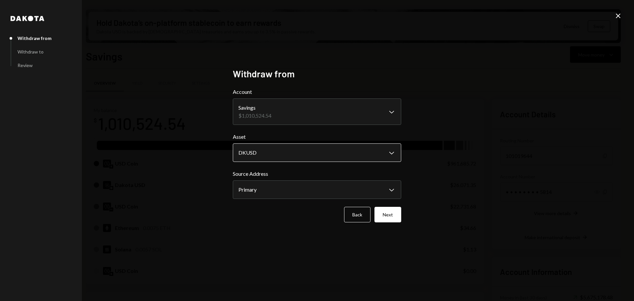
click at [286, 157] on body "M Monad Foundation Caret Down Home Home Inbox Inbox Activities Transactions Acc…" at bounding box center [317, 150] width 634 height 301
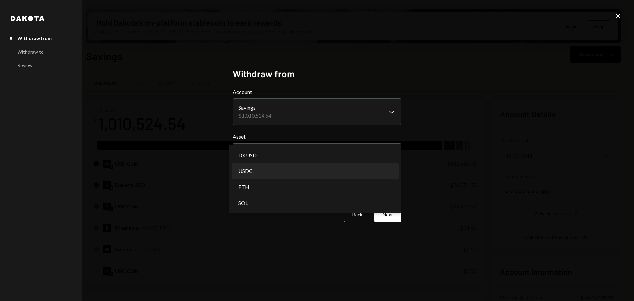
select select "****"
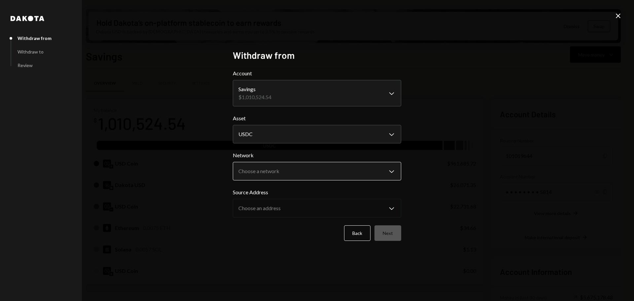
click at [304, 173] on body "M Monad Foundation Caret Down Home Home Inbox Inbox Activities Transactions Acc…" at bounding box center [317, 150] width 634 height 301
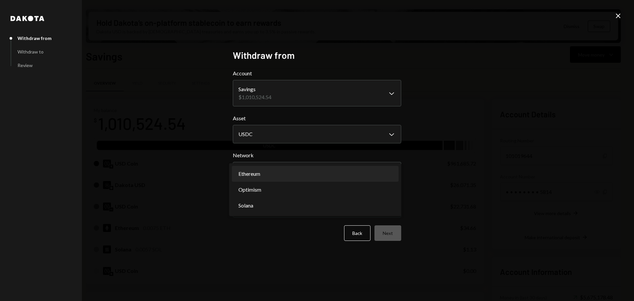
select select "**********"
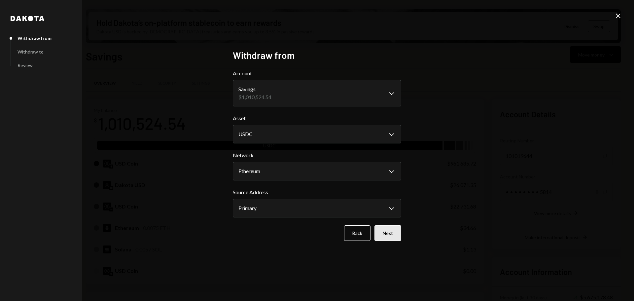
click at [390, 233] on button "Next" at bounding box center [387, 233] width 27 height 16
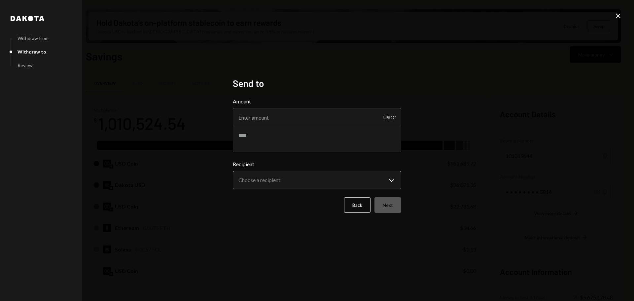
click at [284, 177] on body "M Monad Foundation Caret Down Home Home Inbox Inbox Activities Transactions Acc…" at bounding box center [317, 150] width 634 height 301
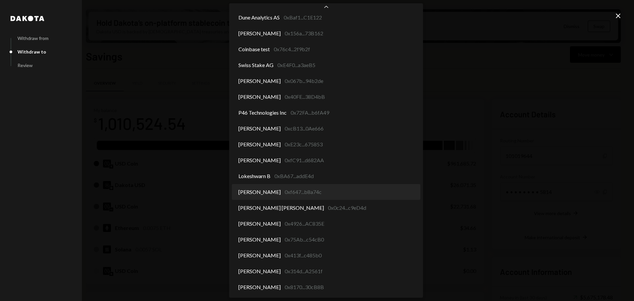
select select "**********"
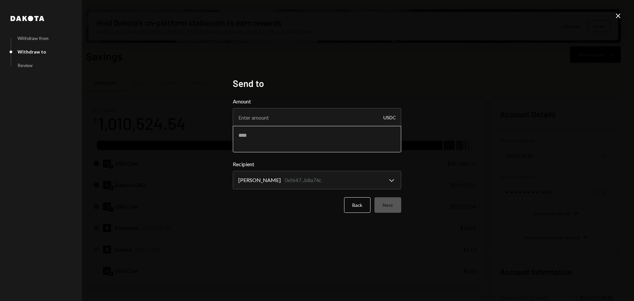
click at [302, 131] on textarea at bounding box center [317, 139] width 168 height 26
type textarea "**********"
click at [301, 119] on input "Amount" at bounding box center [317, 117] width 168 height 18
type input "10"
click at [395, 206] on button "Next" at bounding box center [387, 205] width 27 height 16
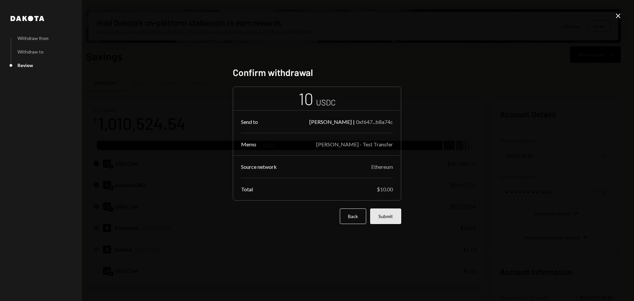
click at [390, 221] on button "Submit" at bounding box center [385, 216] width 31 height 16
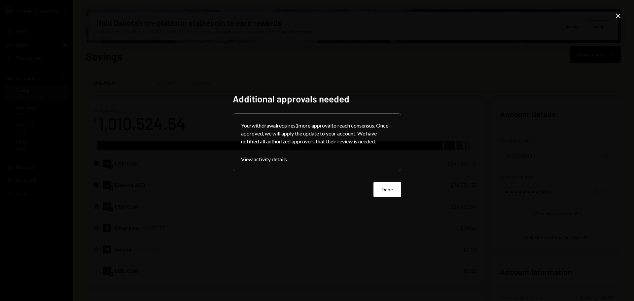
click at [380, 184] on button "Done" at bounding box center [387, 189] width 28 height 16
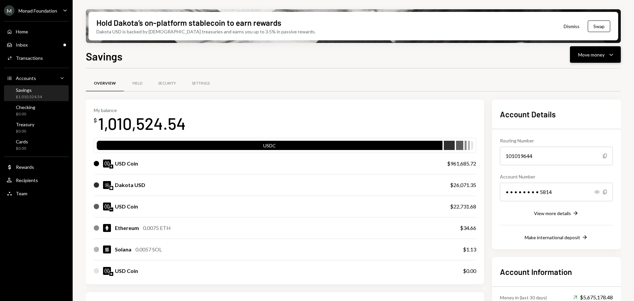
click at [583, 49] on button "Move money Caret Down" at bounding box center [595, 54] width 51 height 16
click at [592, 73] on div "Send" at bounding box center [590, 74] width 48 height 7
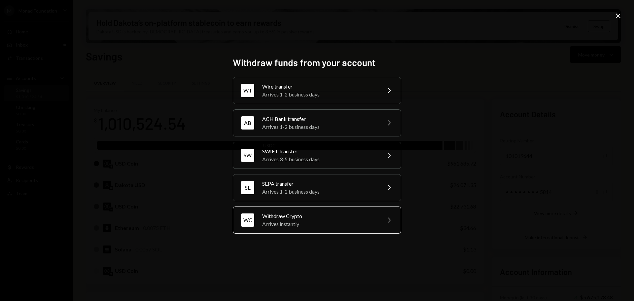
click at [350, 208] on div "WC Withdraw Crypto Arrives instantly Chevron Right" at bounding box center [317, 219] width 168 height 27
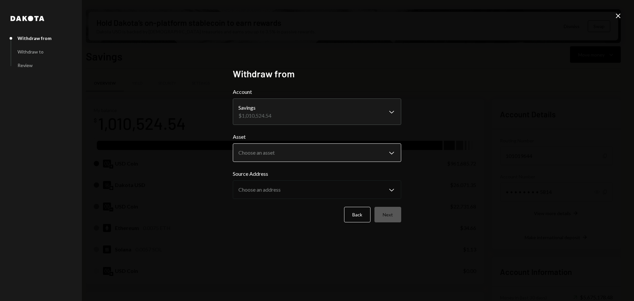
click at [288, 151] on body "M Monad Foundation Caret Down Home Home Inbox Inbox Activities Transactions Acc…" at bounding box center [317, 150] width 634 height 301
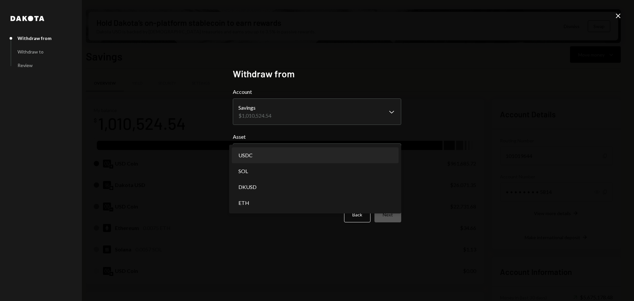
select select "****"
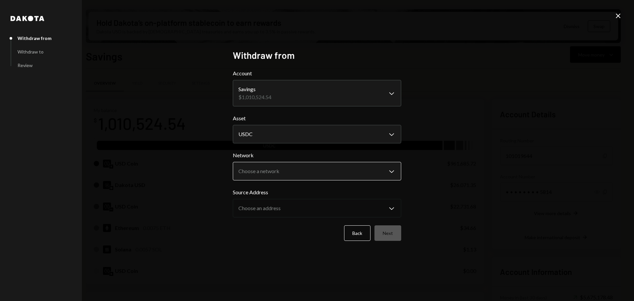
click at [289, 170] on body "M Monad Foundation Caret Down Home Home Inbox Inbox Activities Transactions Acc…" at bounding box center [317, 150] width 634 height 301
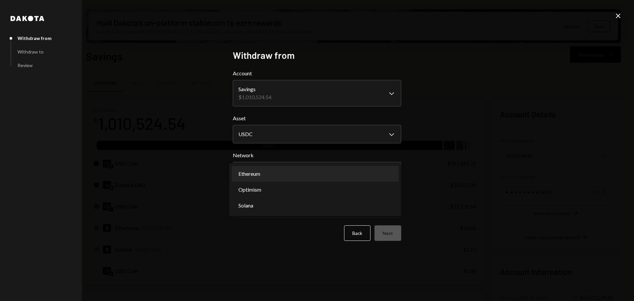
select select "**********"
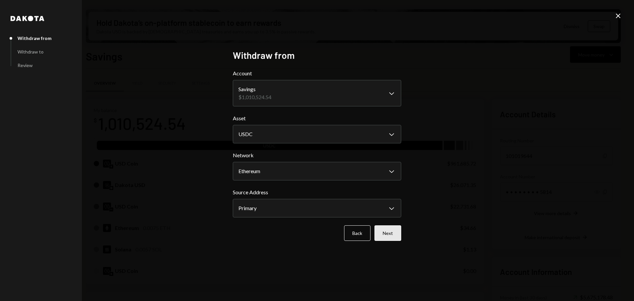
click at [389, 233] on button "Next" at bounding box center [387, 233] width 27 height 16
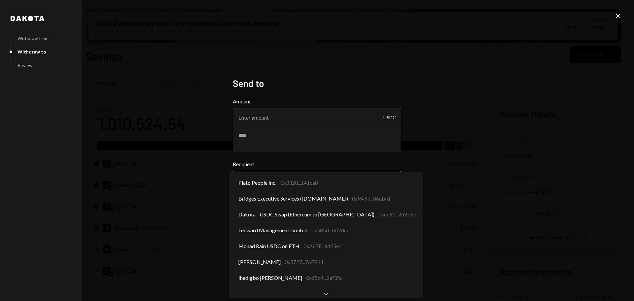
click at [292, 184] on body "M Monad Foundation Caret Down Home Home Inbox Inbox Activities Transactions Acc…" at bounding box center [317, 150] width 634 height 301
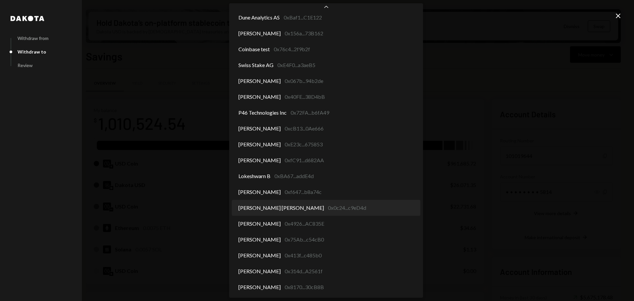
select select "**********"
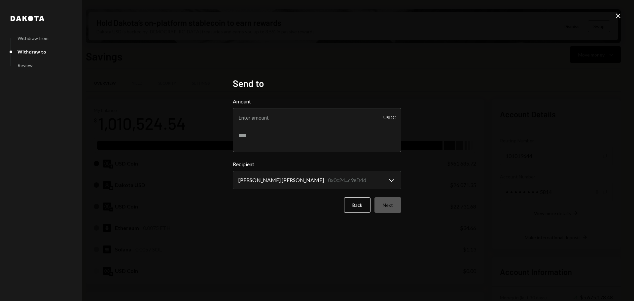
click at [270, 131] on textarea at bounding box center [317, 139] width 168 height 26
type textarea "**********"
click at [276, 125] on input "Amount" at bounding box center [317, 117] width 168 height 18
type input "10"
drag, startPoint x: 385, startPoint y: 207, endPoint x: 393, endPoint y: 203, distance: 9.0
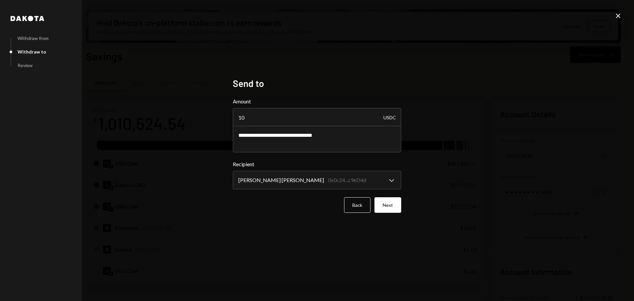
click at [385, 207] on button "Next" at bounding box center [387, 205] width 27 height 16
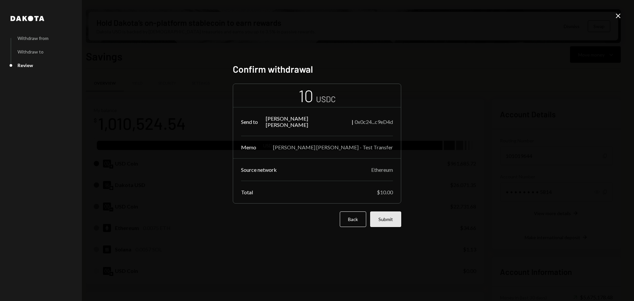
click at [389, 214] on button "Submit" at bounding box center [385, 219] width 31 height 16
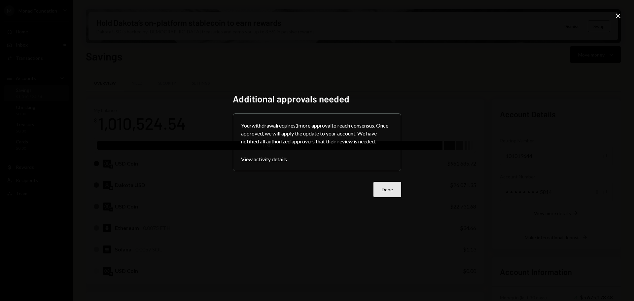
click at [386, 190] on button "Done" at bounding box center [387, 189] width 28 height 16
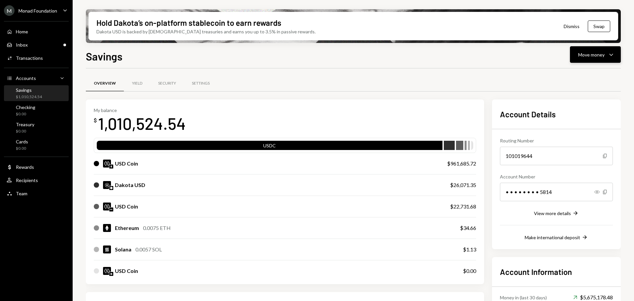
click at [602, 55] on div "Move money" at bounding box center [591, 54] width 26 height 7
click at [587, 74] on div "Send" at bounding box center [590, 74] width 48 height 7
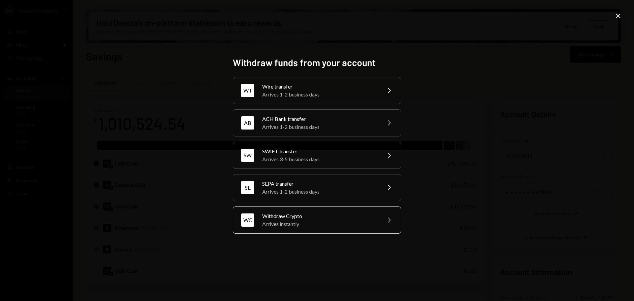
click at [377, 215] on div "WC Withdraw Crypto Arrives instantly Chevron Right" at bounding box center [317, 219] width 168 height 27
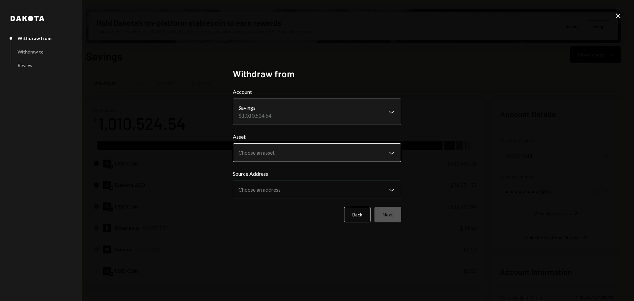
click at [269, 151] on body "M Monad Foundation Caret Down Home Home Inbox Inbox Activities Transactions Acc…" at bounding box center [317, 150] width 634 height 301
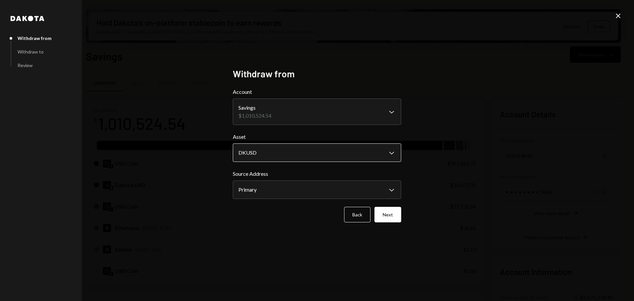
click at [275, 157] on body "M Monad Foundation Caret Down Home Home Inbox Inbox Activities Transactions Acc…" at bounding box center [317, 150] width 634 height 301
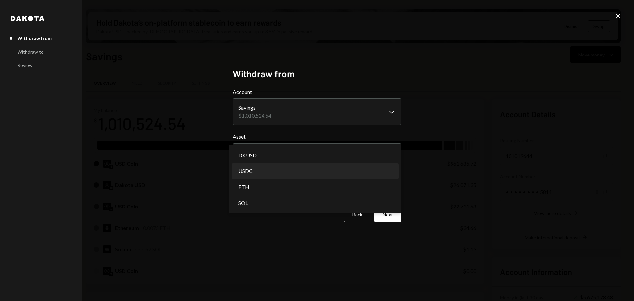
select select "****"
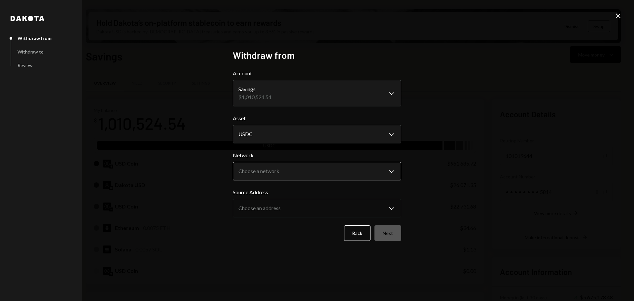
click at [275, 179] on body "M Monad Foundation Caret Down Home Home Inbox Inbox Activities Transactions Acc…" at bounding box center [317, 150] width 634 height 301
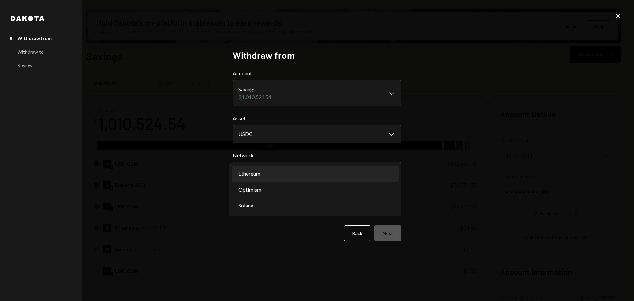
select select "**********"
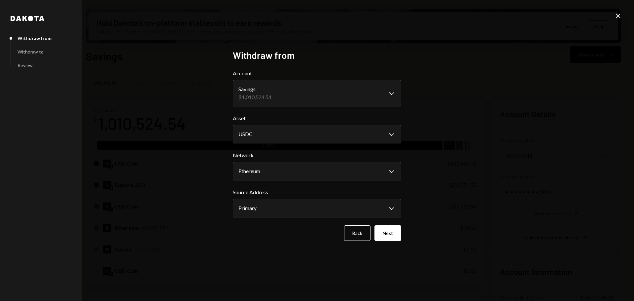
drag, startPoint x: 381, startPoint y: 229, endPoint x: 375, endPoint y: 228, distance: 6.7
click at [381, 229] on button "Next" at bounding box center [387, 233] width 27 height 16
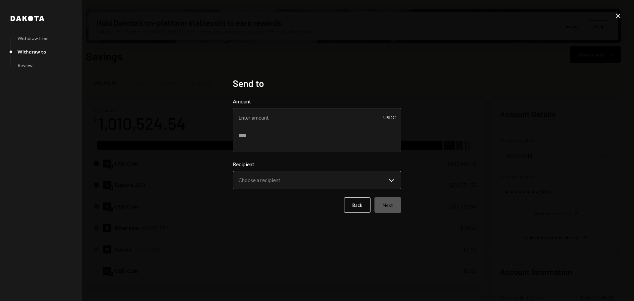
click at [308, 181] on body "M Monad Foundation Caret Down Home Home Inbox Inbox Activities Transactions Acc…" at bounding box center [317, 150] width 634 height 301
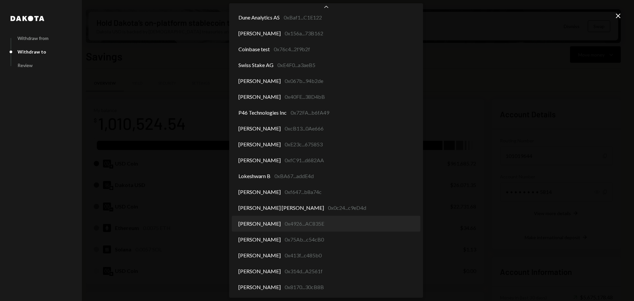
select select "**********"
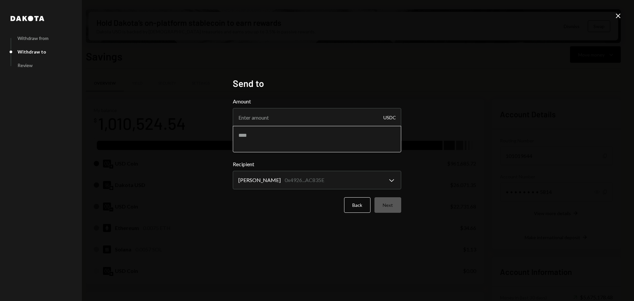
click at [286, 148] on textarea at bounding box center [317, 139] width 168 height 26
type textarea "**********"
click at [295, 121] on input "Amount" at bounding box center [317, 117] width 168 height 18
type input "10"
drag, startPoint x: 395, startPoint y: 204, endPoint x: 406, endPoint y: 192, distance: 15.9
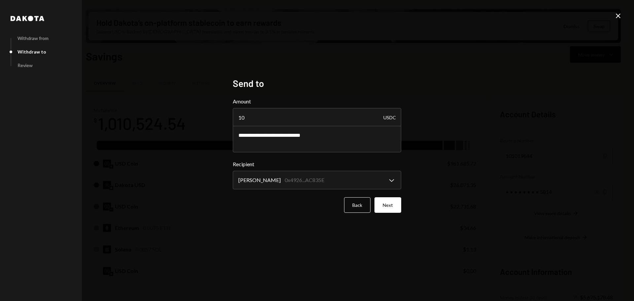
click at [395, 204] on button "Next" at bounding box center [387, 205] width 27 height 16
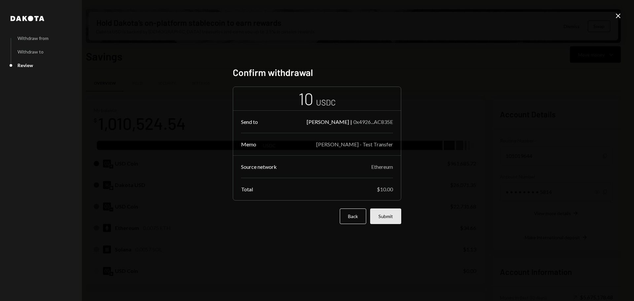
drag, startPoint x: 386, startPoint y: 219, endPoint x: 389, endPoint y: 217, distance: 4.1
click at [386, 219] on button "Submit" at bounding box center [385, 216] width 31 height 16
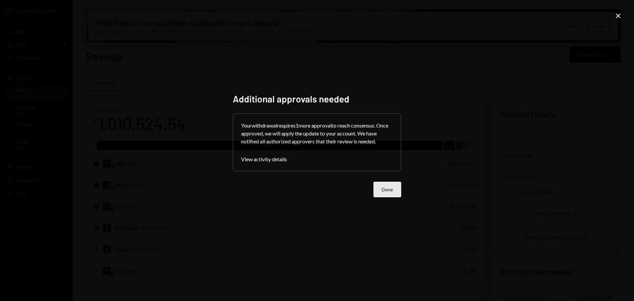
click at [376, 189] on button "Done" at bounding box center [387, 189] width 28 height 16
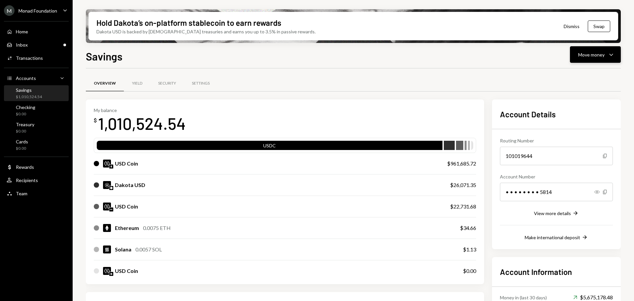
click at [591, 52] on div "Move money" at bounding box center [591, 54] width 26 height 7
click at [579, 73] on div "Send" at bounding box center [590, 74] width 48 height 7
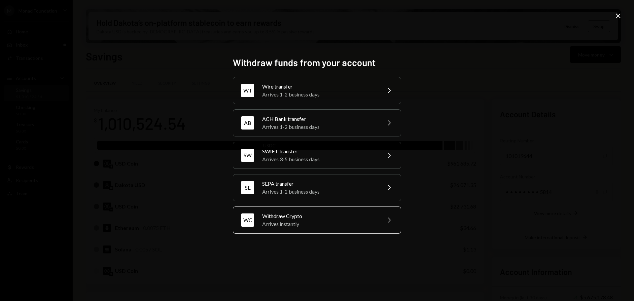
click at [338, 225] on div "Arrives instantly" at bounding box center [319, 224] width 115 height 8
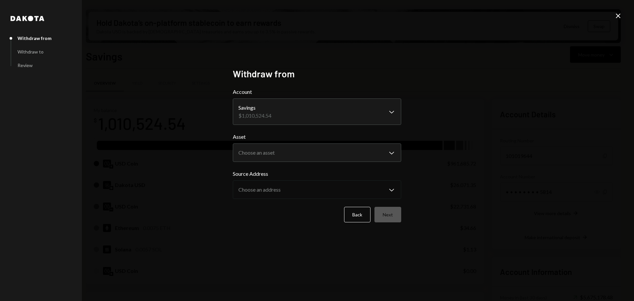
click at [283, 149] on body "M Monad Foundation Caret Down Home Home Inbox Inbox Activities Transactions Acc…" at bounding box center [317, 150] width 634 height 301
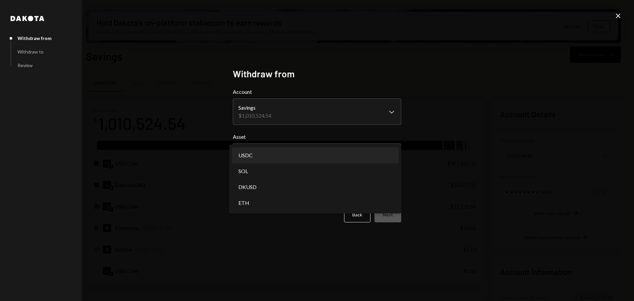
select select "****"
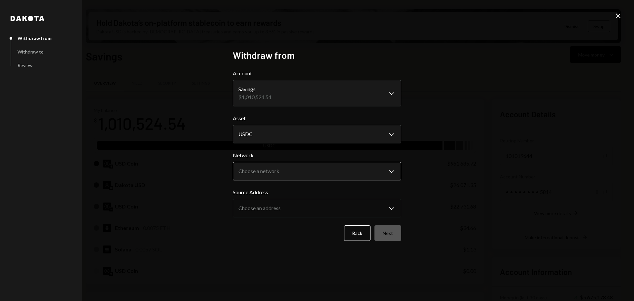
click at [271, 175] on body "M Monad Foundation Caret Down Home Home Inbox Inbox Activities Transactions Acc…" at bounding box center [317, 150] width 634 height 301
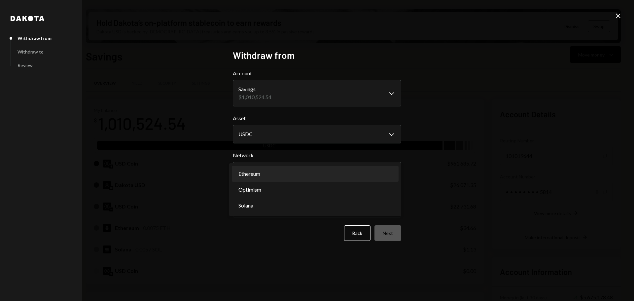
select select "**********"
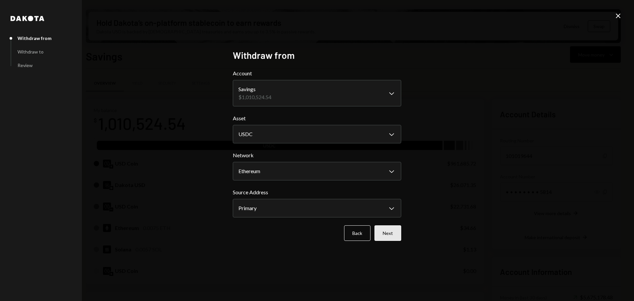
click at [392, 236] on button "Next" at bounding box center [387, 233] width 27 height 16
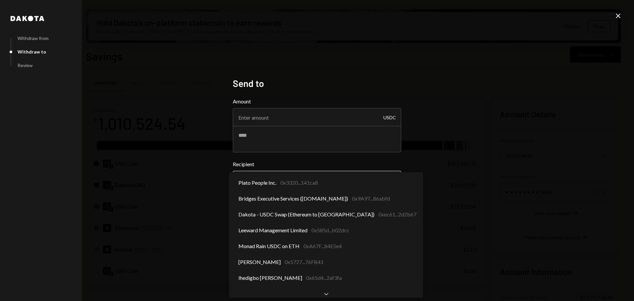
click at [281, 179] on body "M Monad Foundation Caret Down Home Home Inbox Inbox Activities Transactions Acc…" at bounding box center [317, 150] width 634 height 301
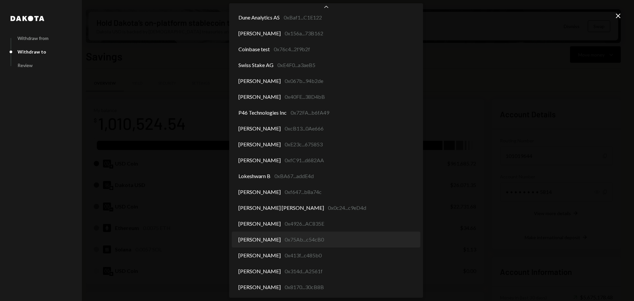
select select "**********"
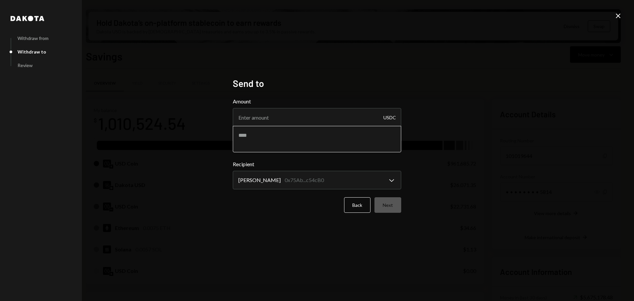
click at [264, 144] on textarea at bounding box center [317, 139] width 168 height 26
type textarea "**********"
click at [272, 118] on input "Amount" at bounding box center [317, 117] width 168 height 18
type input "10"
drag, startPoint x: 400, startPoint y: 210, endPoint x: 452, endPoint y: 173, distance: 64.1
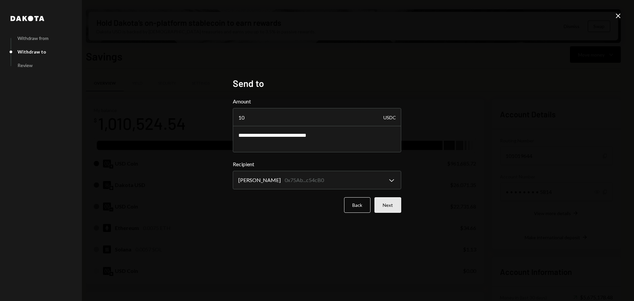
click at [400, 210] on button "Next" at bounding box center [387, 205] width 27 height 16
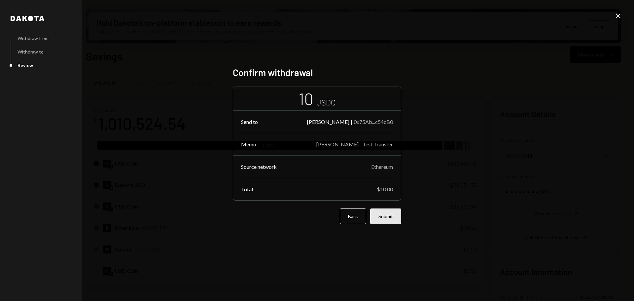
click at [397, 216] on button "Submit" at bounding box center [385, 216] width 31 height 16
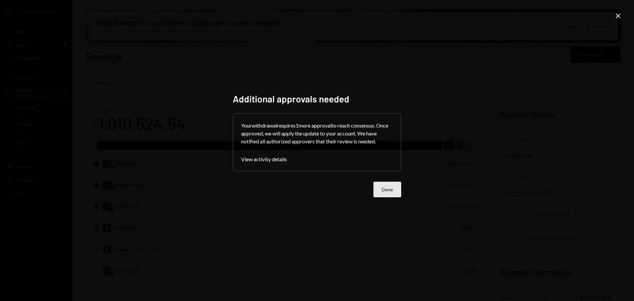
click at [399, 189] on div "Additional approvals needed Your withdrawal requires 1 more approval to reach c…" at bounding box center [317, 150] width 184 height 130
click at [389, 188] on button "Done" at bounding box center [387, 189] width 28 height 16
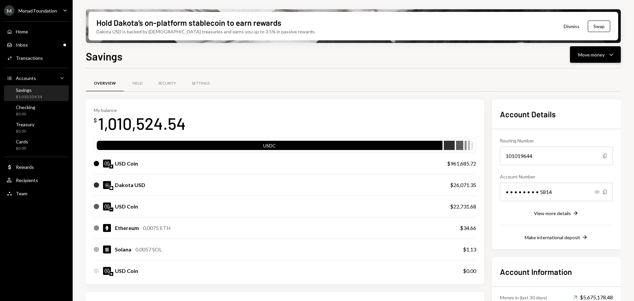
click at [593, 53] on div "Move money" at bounding box center [591, 54] width 26 height 7
click at [576, 74] on div "Send" at bounding box center [590, 74] width 48 height 7
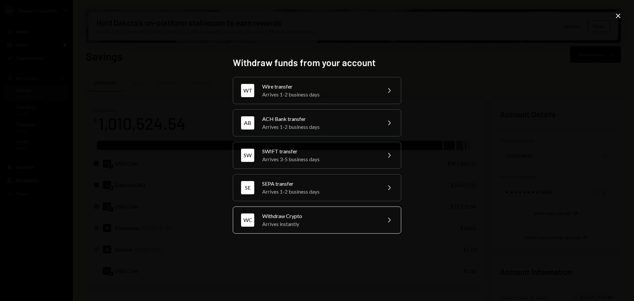
click at [327, 226] on div "Arrives instantly" at bounding box center [319, 224] width 115 height 8
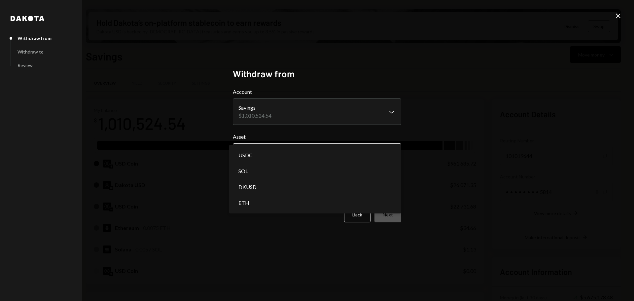
click at [290, 156] on body "M Monad Foundation Caret Down Home Home Inbox Inbox Activities Transactions Acc…" at bounding box center [317, 150] width 634 height 301
select select "****"
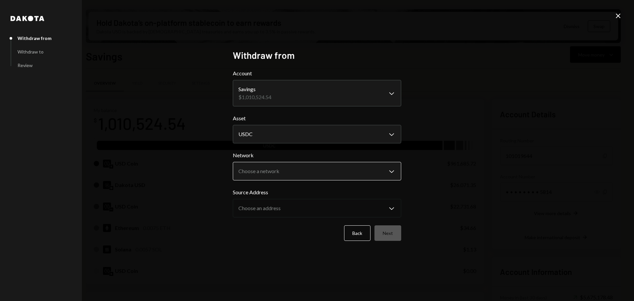
click at [281, 172] on body "M Monad Foundation Caret Down Home Home Inbox Inbox Activities Transactions Acc…" at bounding box center [317, 150] width 634 height 301
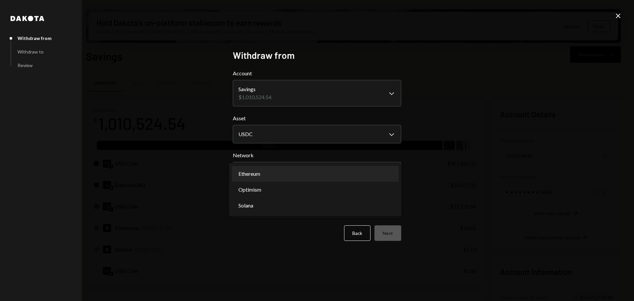
select select "**********"
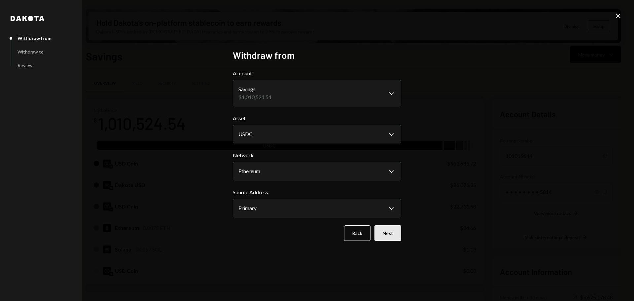
click at [385, 233] on button "Next" at bounding box center [387, 233] width 27 height 16
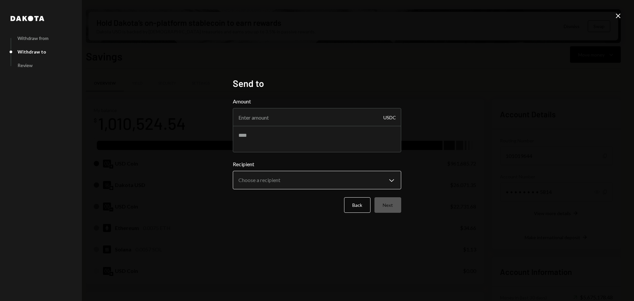
click at [289, 183] on body "M Monad Foundation Caret Down Home Home Inbox Inbox Activities Transactions Acc…" at bounding box center [317, 150] width 634 height 301
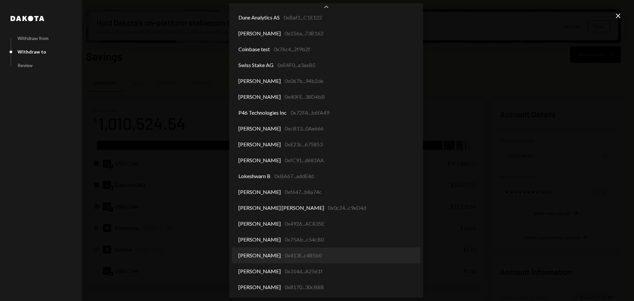
select select "**********"
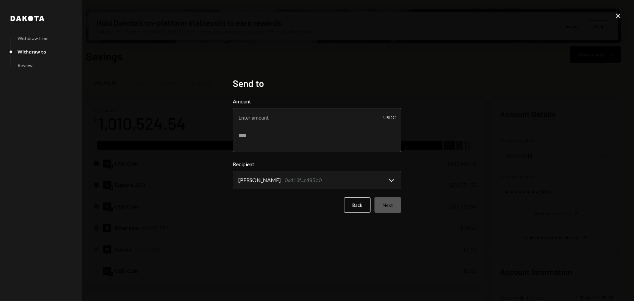
click at [292, 139] on textarea at bounding box center [317, 139] width 168 height 26
type textarea "**********"
click at [283, 131] on textarea "**********" at bounding box center [317, 139] width 168 height 26
type textarea "**********"
click at [284, 116] on input "Amount" at bounding box center [317, 117] width 168 height 18
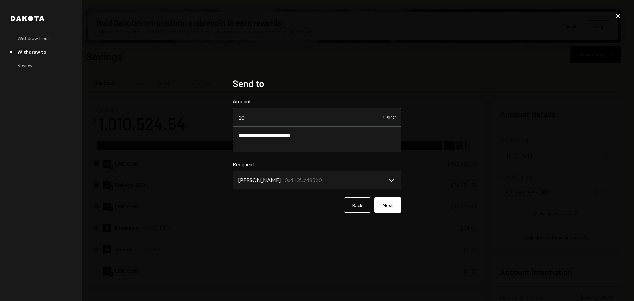
type input "10"
click at [398, 208] on button "Next" at bounding box center [387, 205] width 27 height 16
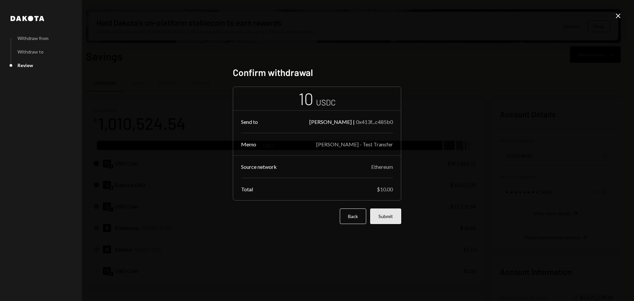
click at [397, 217] on button "Submit" at bounding box center [385, 216] width 31 height 16
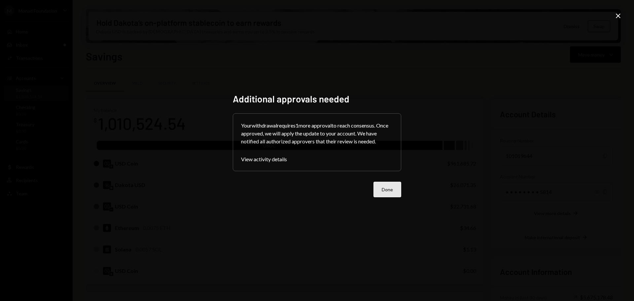
click at [380, 185] on button "Done" at bounding box center [387, 189] width 28 height 16
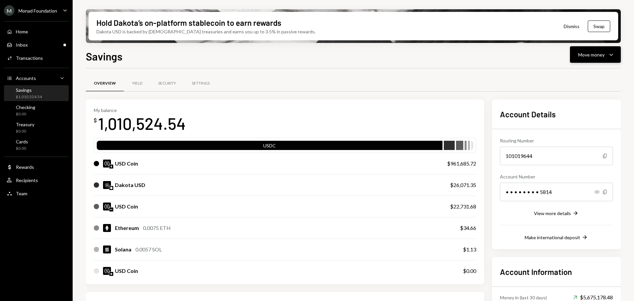
drag, startPoint x: 609, startPoint y: 55, endPoint x: 601, endPoint y: 62, distance: 11.2
click at [609, 55] on icon "Caret Down" at bounding box center [611, 54] width 8 height 8
click at [596, 73] on div "Send" at bounding box center [590, 74] width 48 height 7
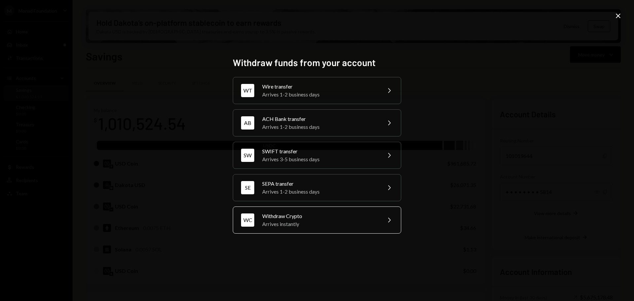
click at [315, 220] on div "Arrives instantly" at bounding box center [319, 224] width 115 height 8
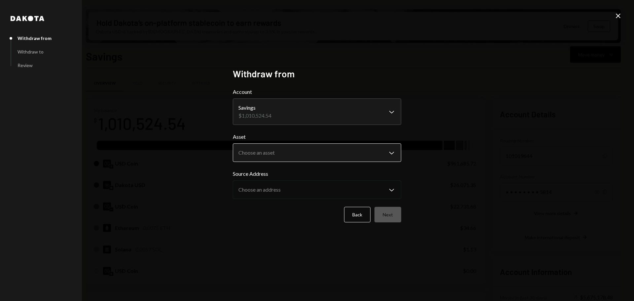
click at [310, 154] on body "M Monad Foundation Caret Down Home Home Inbox Inbox Activities Transactions Acc…" at bounding box center [317, 150] width 634 height 301
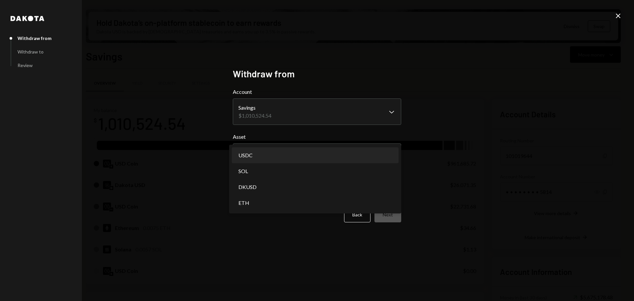
select select "****"
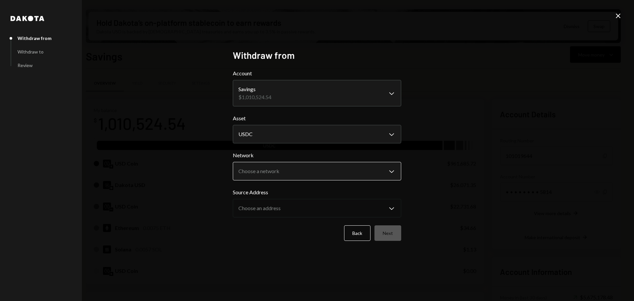
click at [296, 166] on body "M Monad Foundation Caret Down Home Home Inbox Inbox Activities Transactions Acc…" at bounding box center [317, 150] width 634 height 301
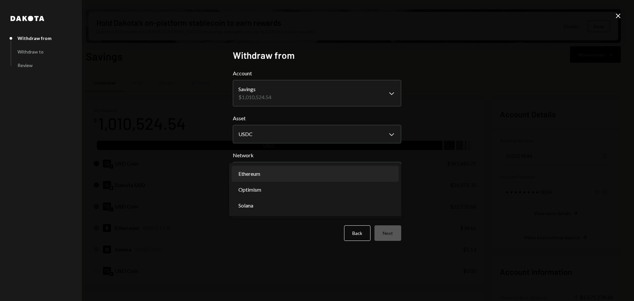
select select "**********"
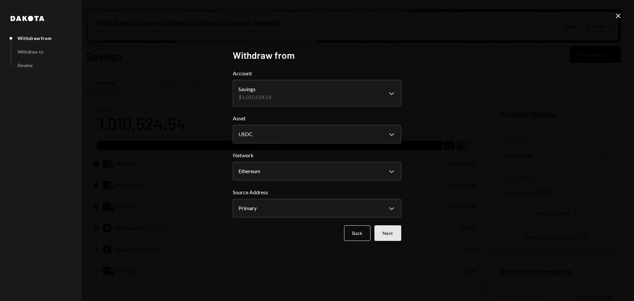
click at [381, 232] on button "Next" at bounding box center [387, 233] width 27 height 16
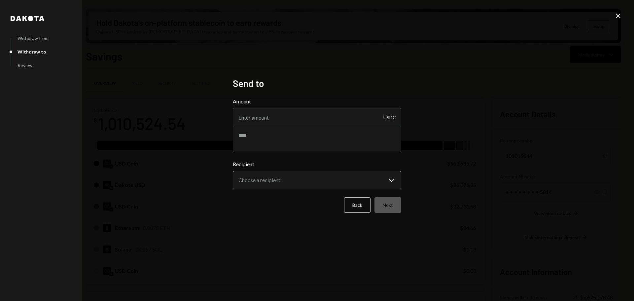
click at [313, 183] on body "M Monad Foundation Caret Down Home Home Inbox Inbox Activities Transactions Acc…" at bounding box center [317, 150] width 634 height 301
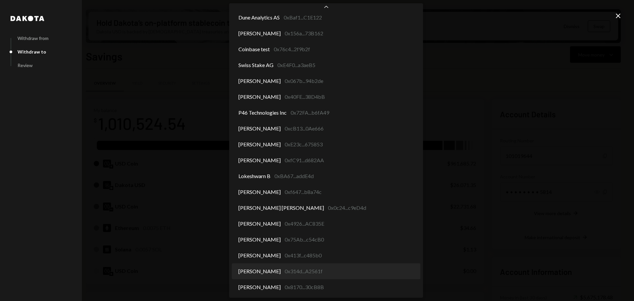
select select "**********"
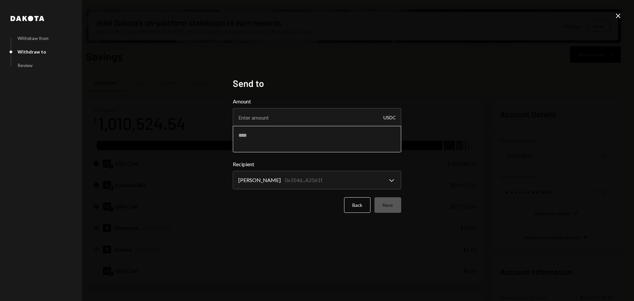
click at [282, 146] on textarea at bounding box center [317, 139] width 168 height 26
type textarea "**********"
click at [302, 119] on input "Amount" at bounding box center [317, 117] width 168 height 18
type input "10"
click at [391, 199] on button "Next" at bounding box center [387, 205] width 27 height 16
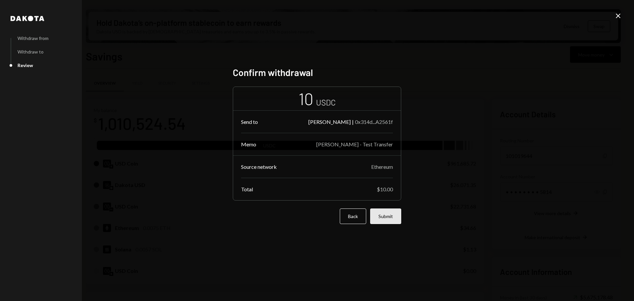
click at [387, 210] on button "Submit" at bounding box center [385, 216] width 31 height 16
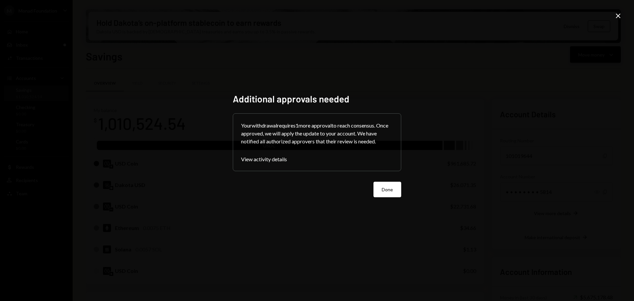
click at [601, 55] on div "Additional approvals needed Your withdrawal requires 1 more approval to reach c…" at bounding box center [317, 150] width 634 height 301
drag, startPoint x: 381, startPoint y: 191, endPoint x: 413, endPoint y: 176, distance: 35.6
click at [381, 191] on button "Done" at bounding box center [387, 189] width 28 height 16
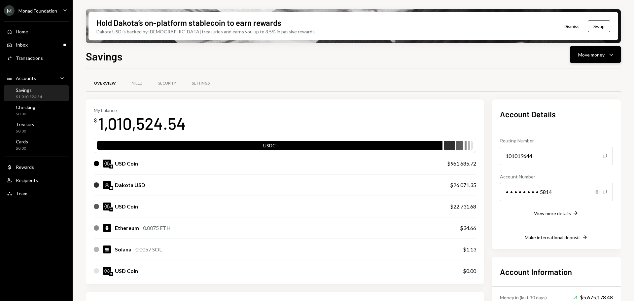
click at [586, 56] on div "Move money" at bounding box center [591, 54] width 26 height 7
click at [588, 79] on div "Withdraw Send" at bounding box center [585, 74] width 66 height 15
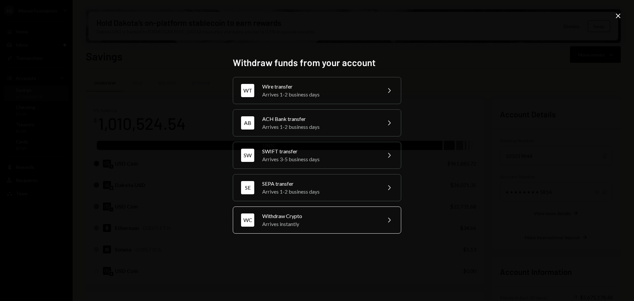
click at [310, 223] on div "Arrives instantly" at bounding box center [319, 224] width 115 height 8
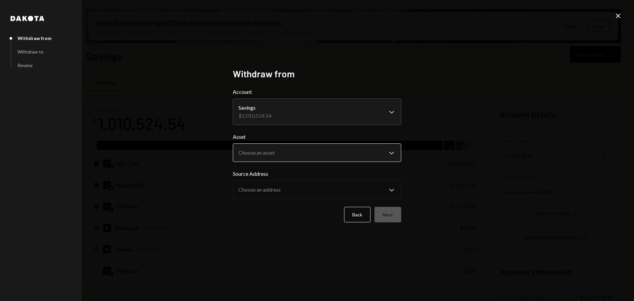
click at [306, 153] on body "M Monad Foundation Caret Down Home Home Inbox Inbox Activities Transactions Acc…" at bounding box center [317, 150] width 634 height 301
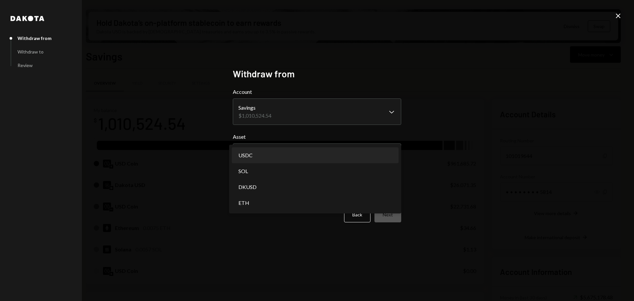
select select "****"
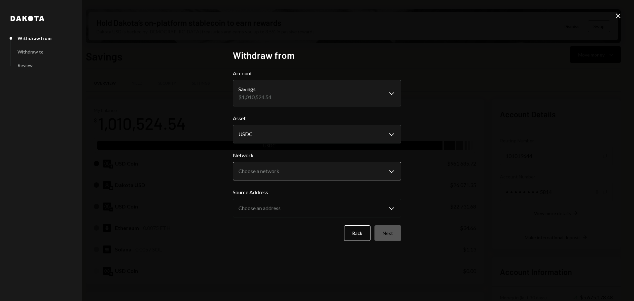
click at [285, 171] on body "M Monad Foundation Caret Down Home Home Inbox Inbox Activities Transactions Acc…" at bounding box center [317, 150] width 634 height 301
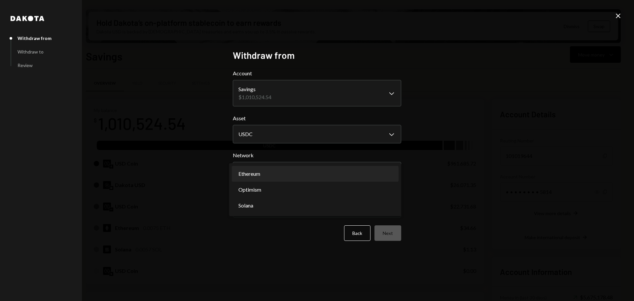
select select "**********"
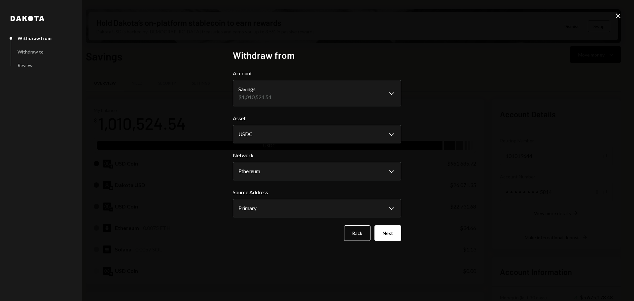
click at [394, 233] on button "Next" at bounding box center [387, 233] width 27 height 16
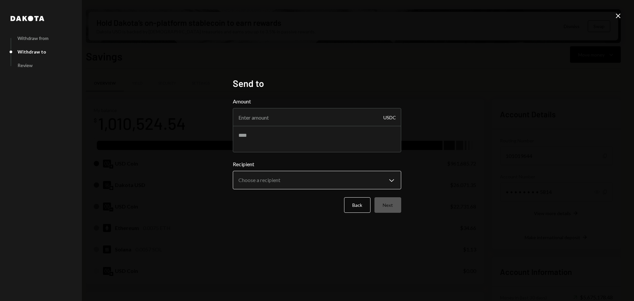
click at [290, 183] on body "M Monad Foundation Caret Down Home Home Inbox Inbox Activities Transactions Acc…" at bounding box center [317, 150] width 634 height 301
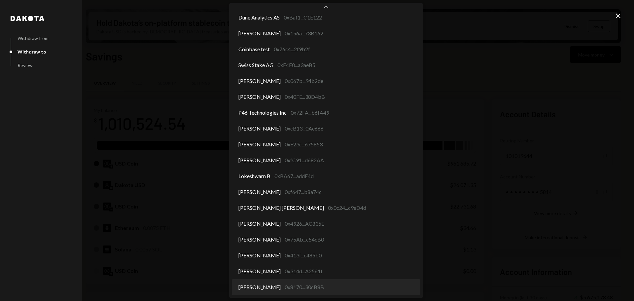
select select "**********"
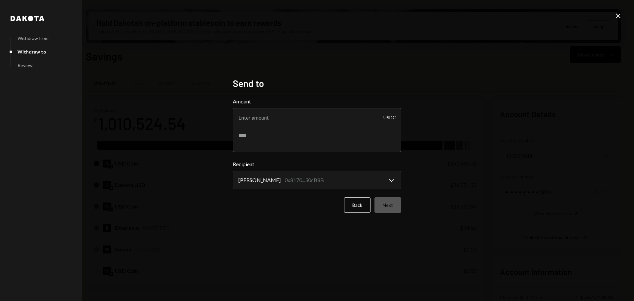
click at [286, 135] on textarea at bounding box center [317, 139] width 168 height 26
type textarea "**********"
click at [280, 114] on input "Amount" at bounding box center [317, 117] width 168 height 18
type input "10"
click at [396, 207] on button "Next" at bounding box center [387, 205] width 27 height 16
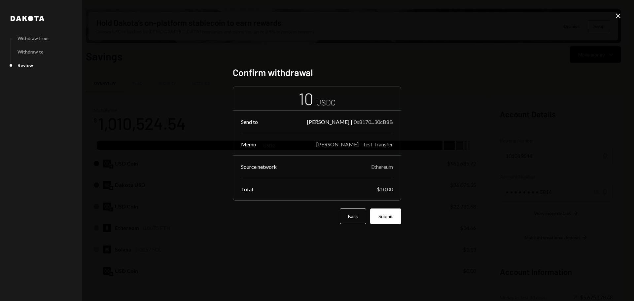
click at [395, 217] on button "Submit" at bounding box center [385, 216] width 31 height 16
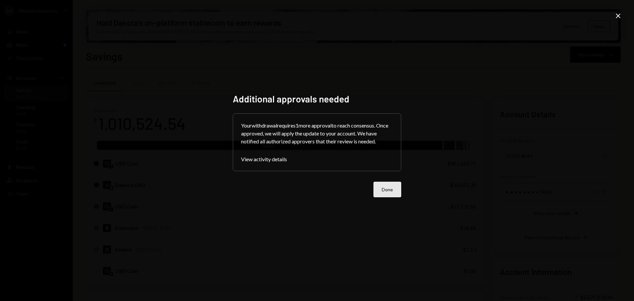
click at [390, 192] on button "Done" at bounding box center [387, 189] width 28 height 16
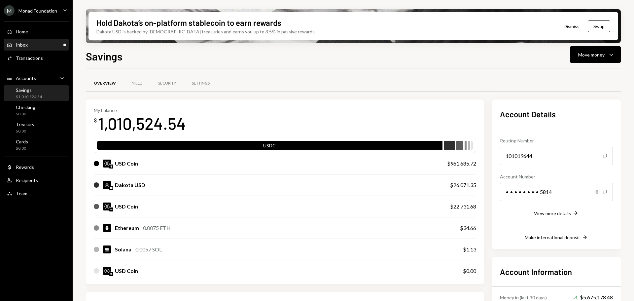
click at [44, 47] on div "Inbox Inbox" at bounding box center [36, 45] width 59 height 6
